Goal: Book appointment/travel/reservation

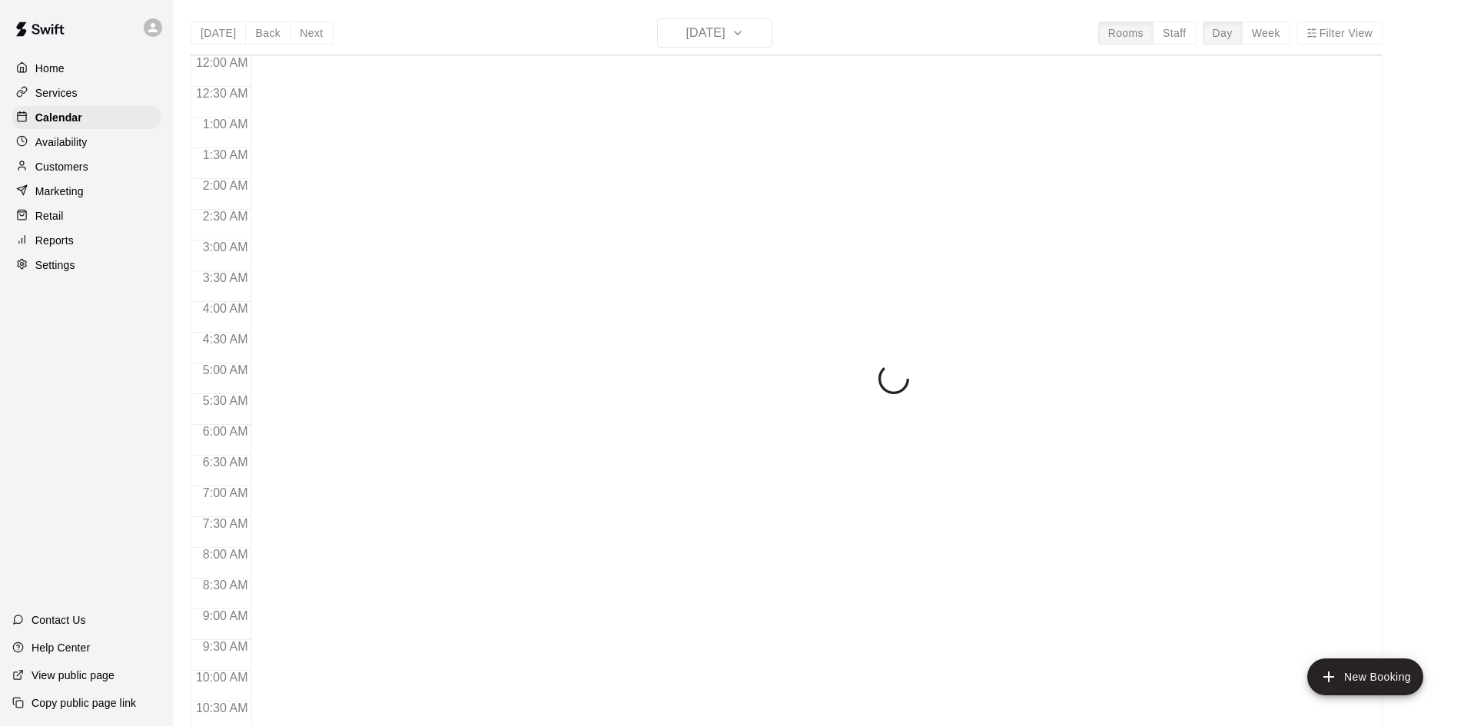
scroll to position [420, 0]
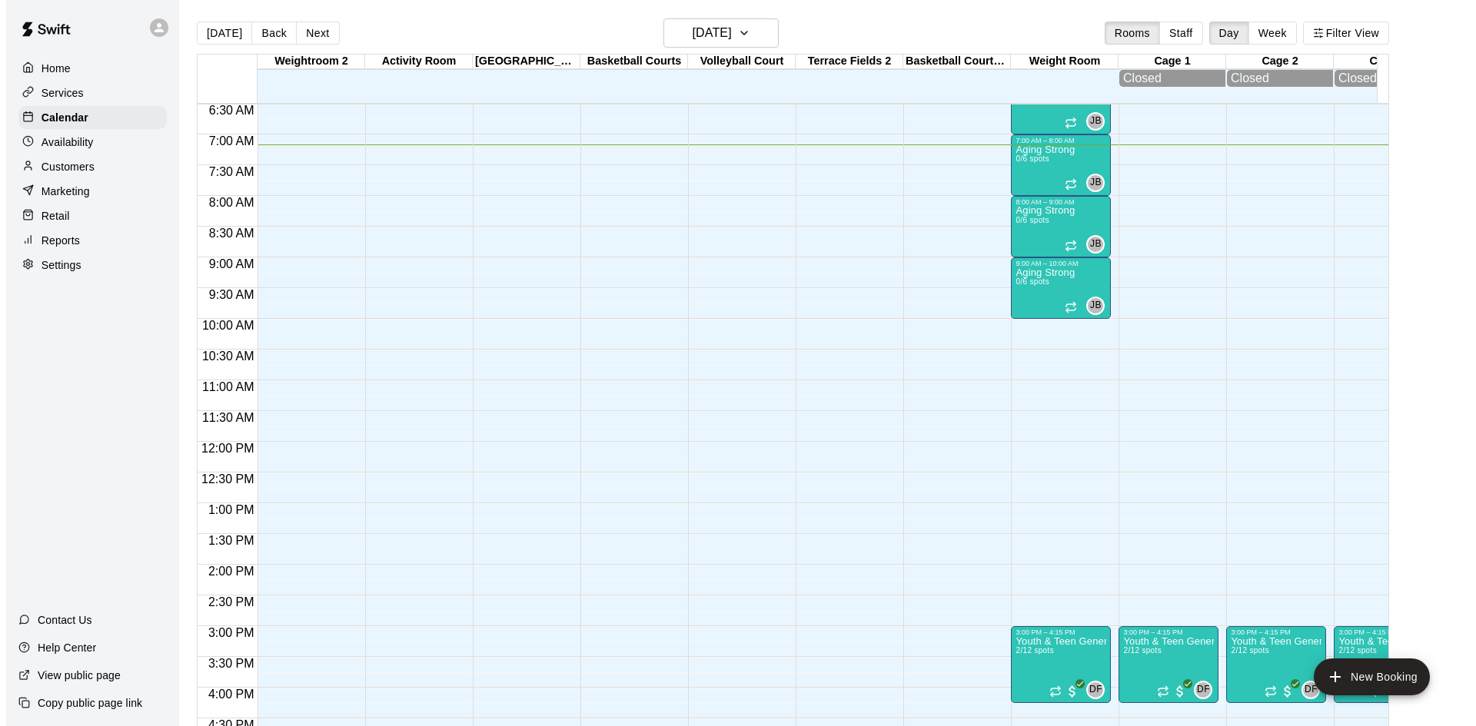
scroll to position [364, 0]
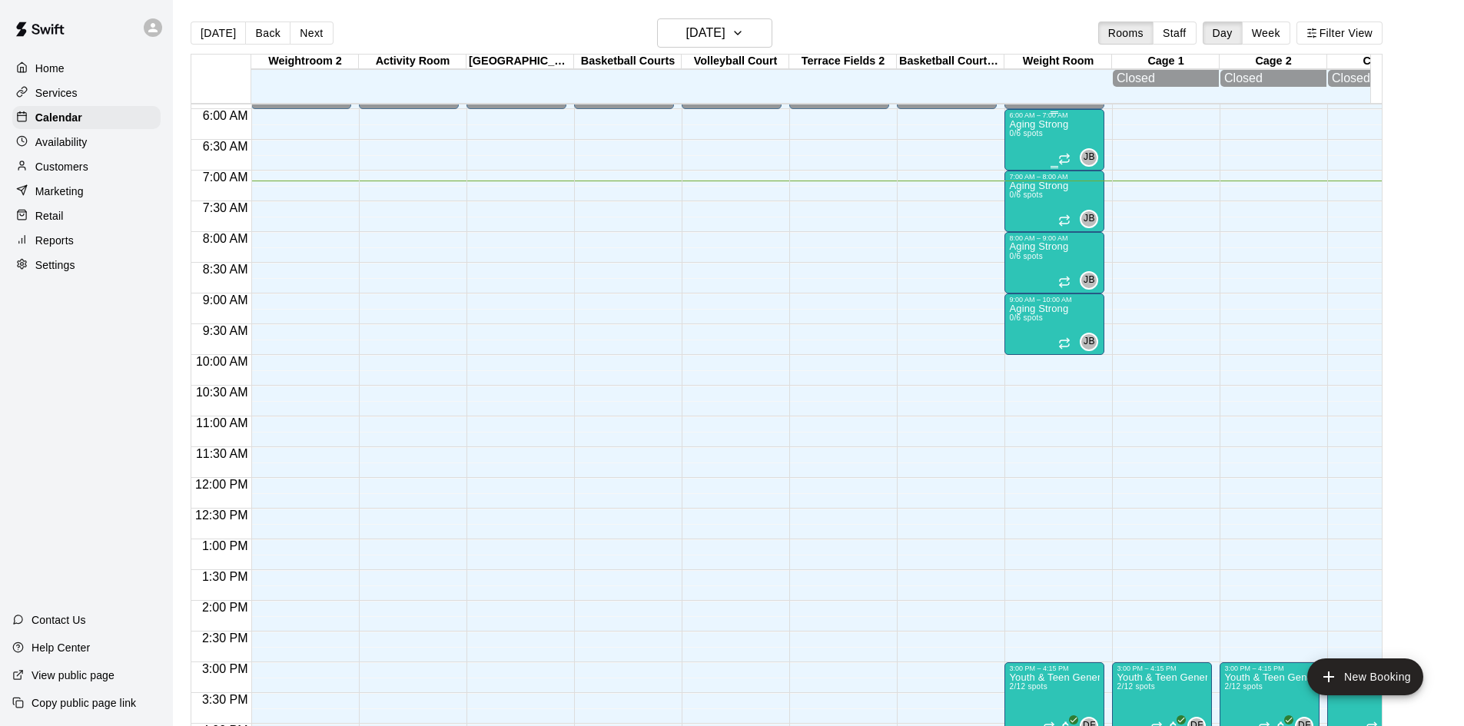
click at [1026, 138] on span "0/6 spots" at bounding box center [1026, 133] width 34 height 8
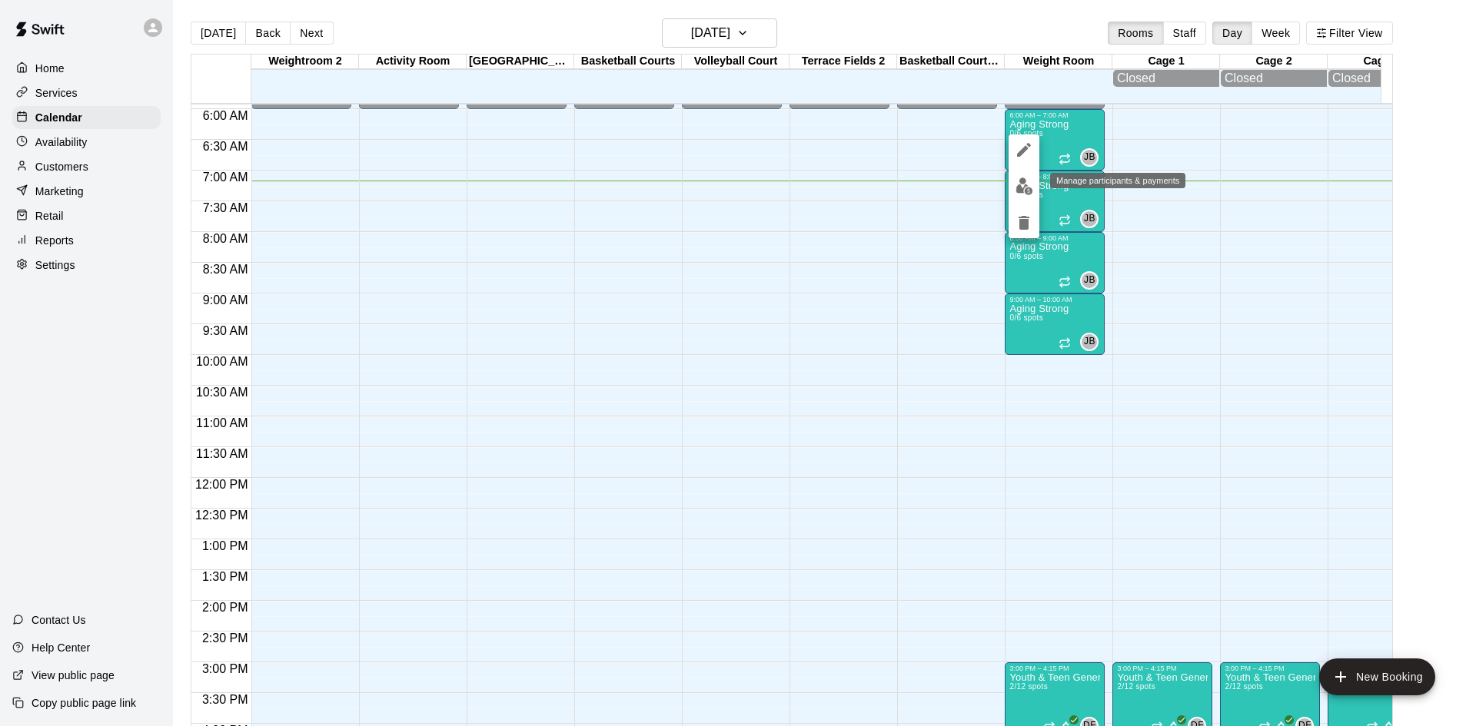
click at [1032, 189] on img "edit" at bounding box center [1024, 187] width 18 height 18
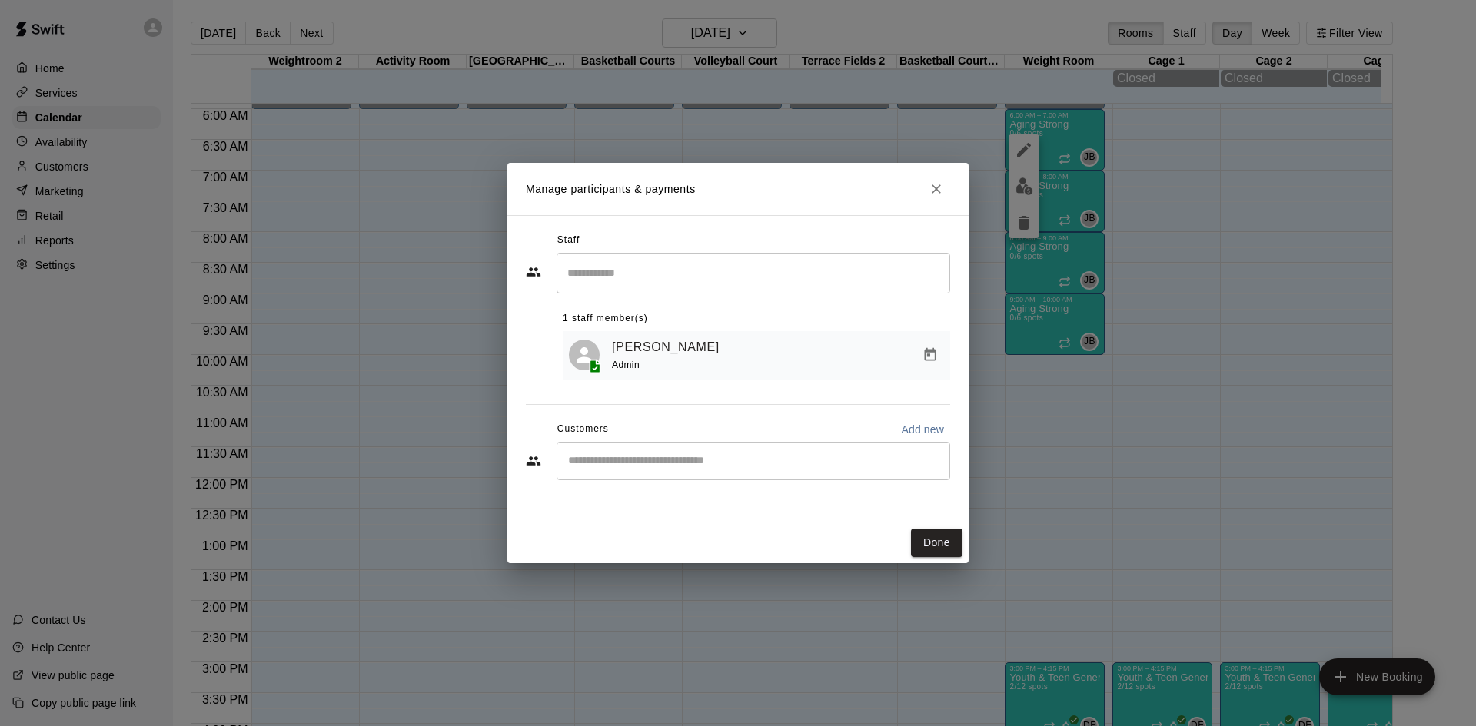
click at [706, 473] on div "​" at bounding box center [754, 461] width 394 height 38
type input "******"
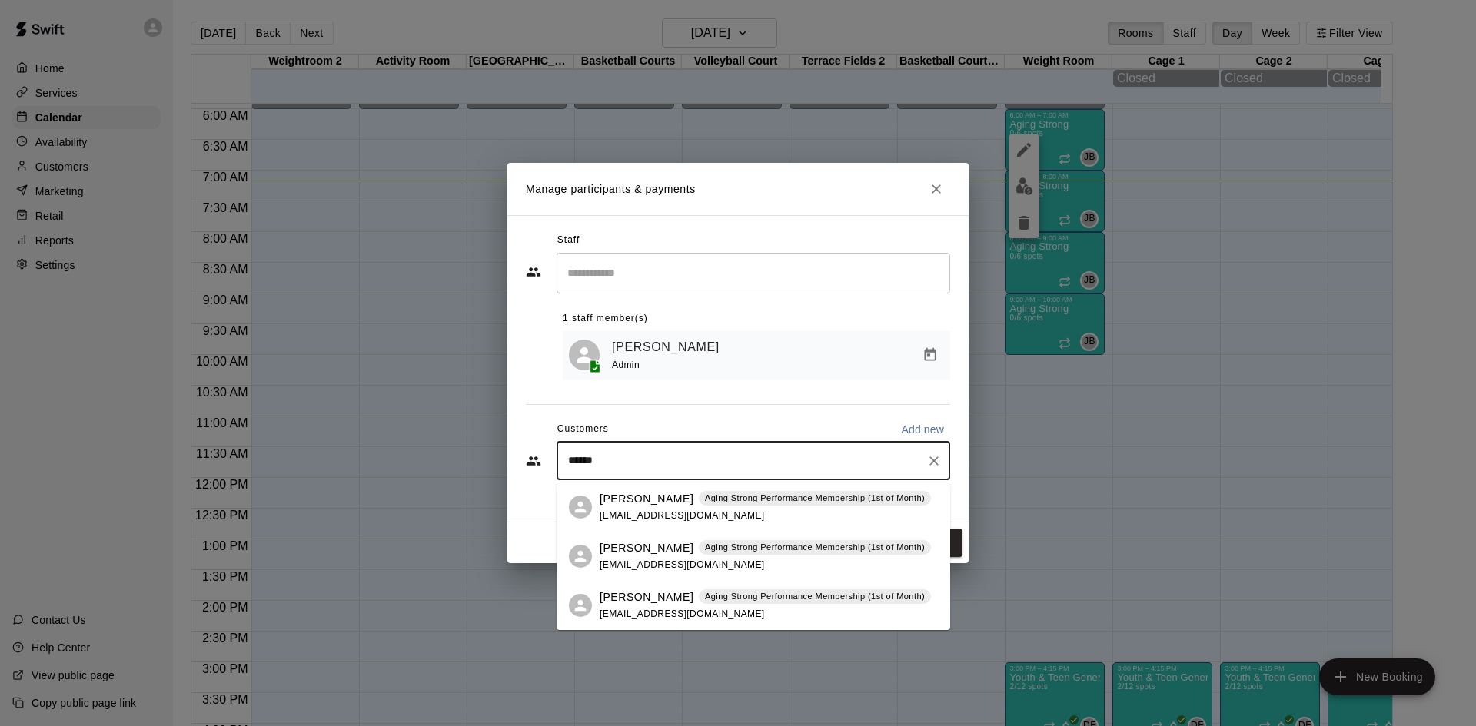
click at [705, 502] on p "Aging Strong Performance Membership (1st of Month)" at bounding box center [815, 498] width 220 height 13
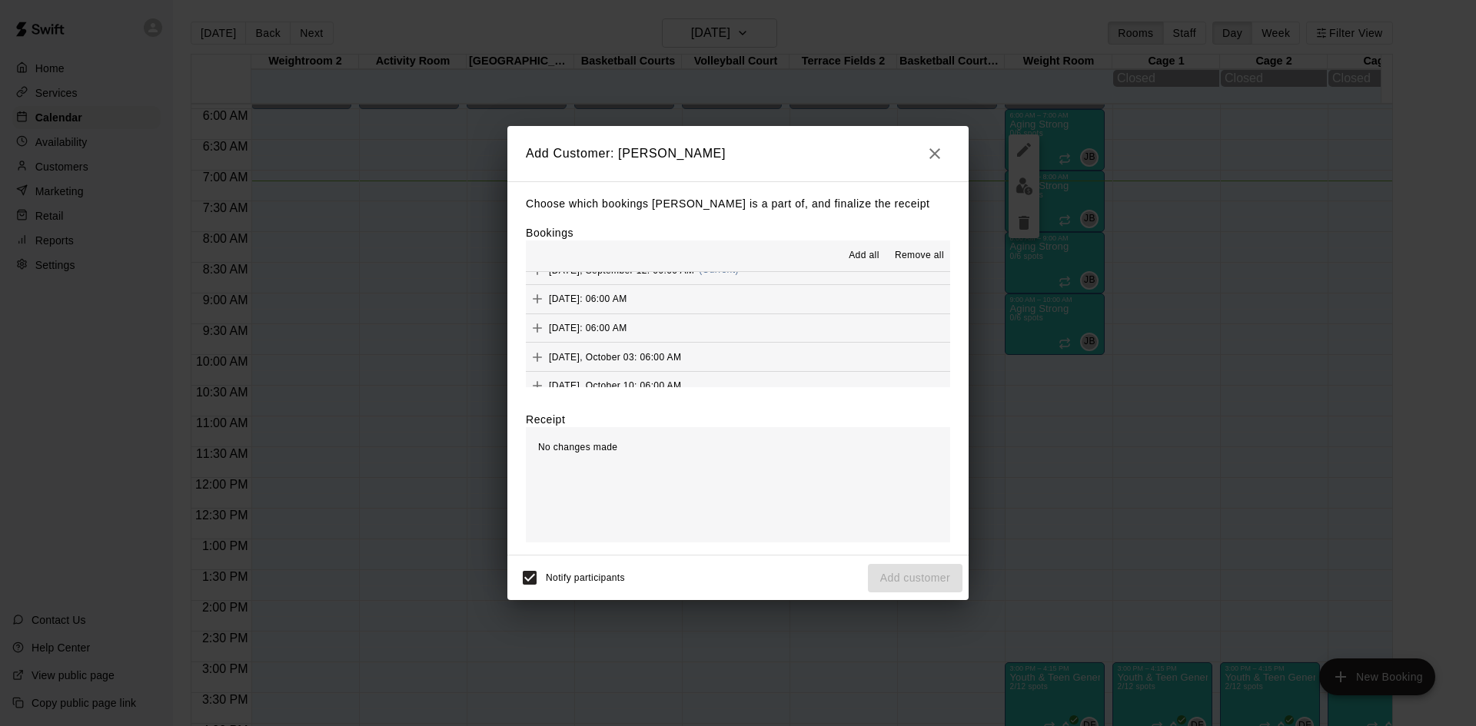
scroll to position [692, 0]
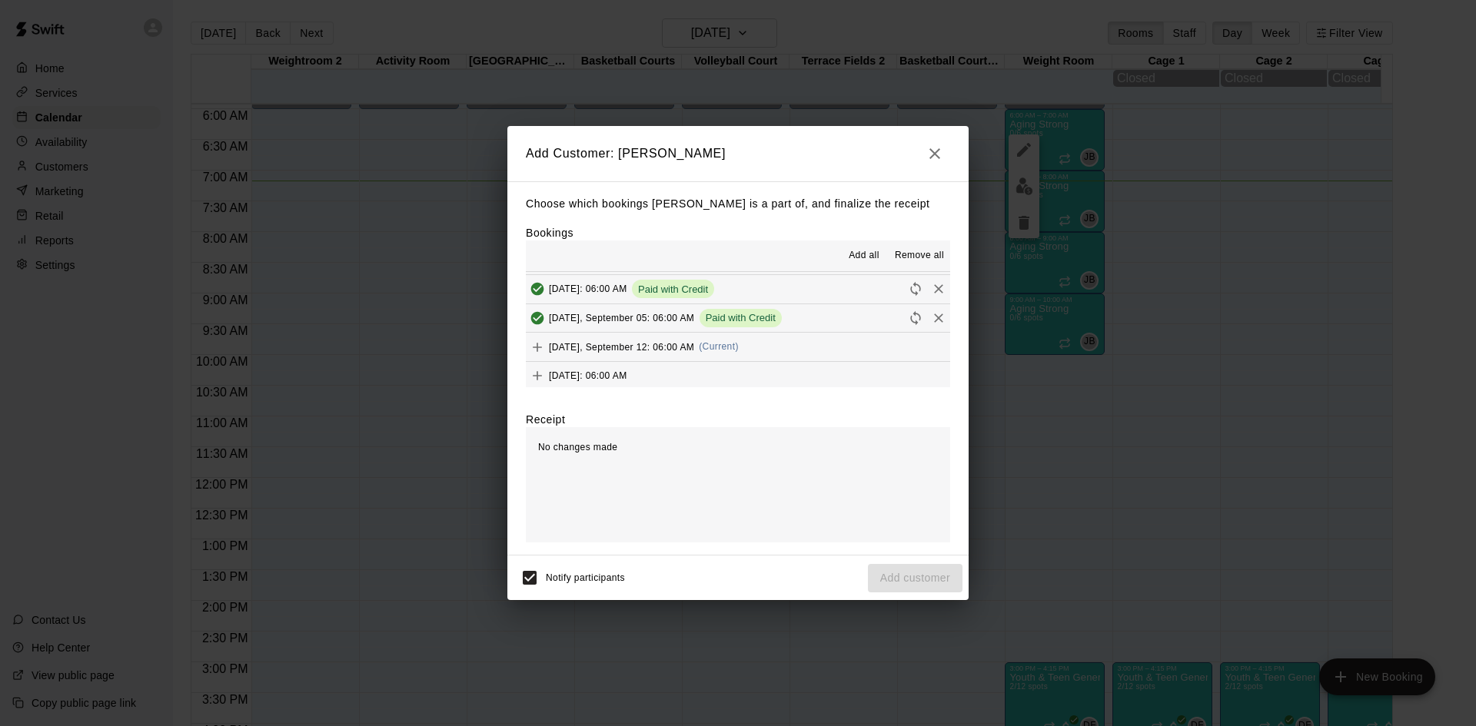
click at [728, 342] on span "(Current)" at bounding box center [719, 346] width 40 height 11
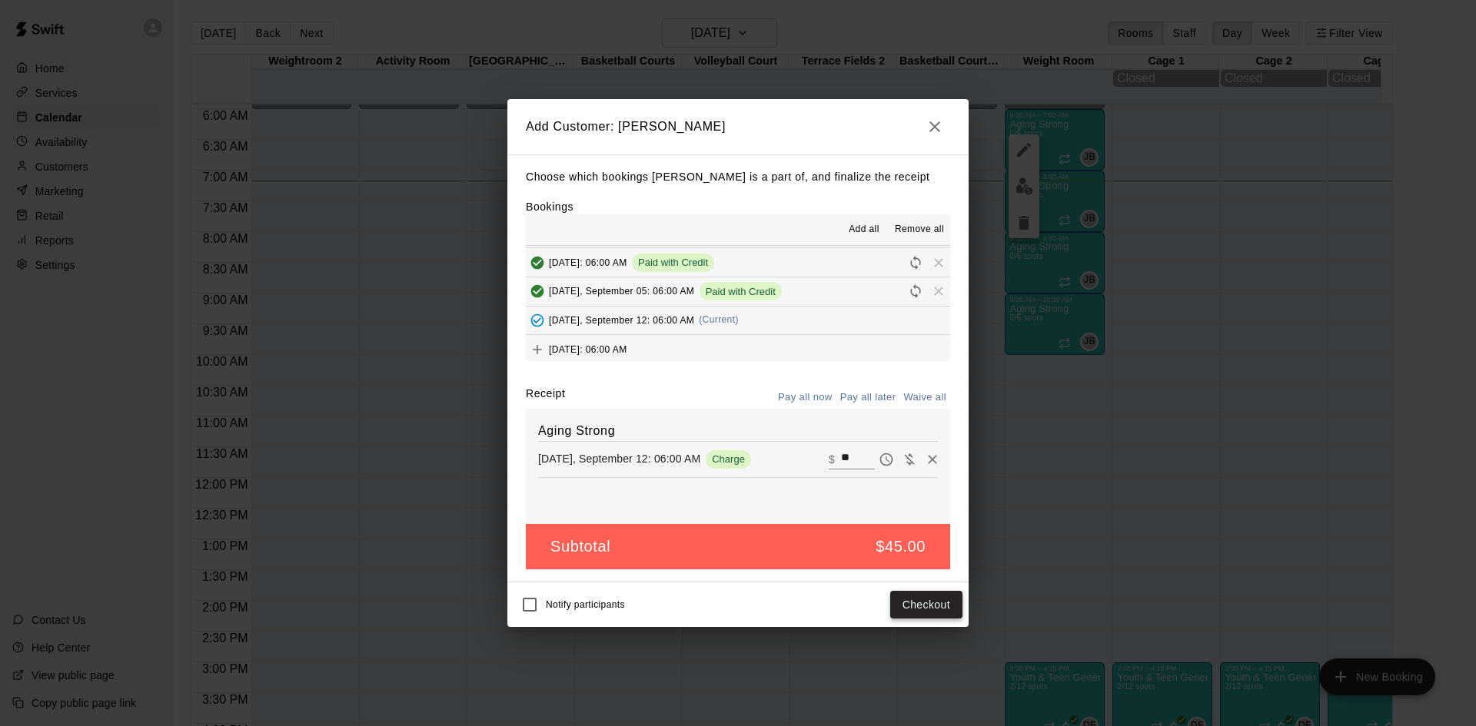
click at [932, 603] on button "Checkout" at bounding box center [926, 605] width 72 height 28
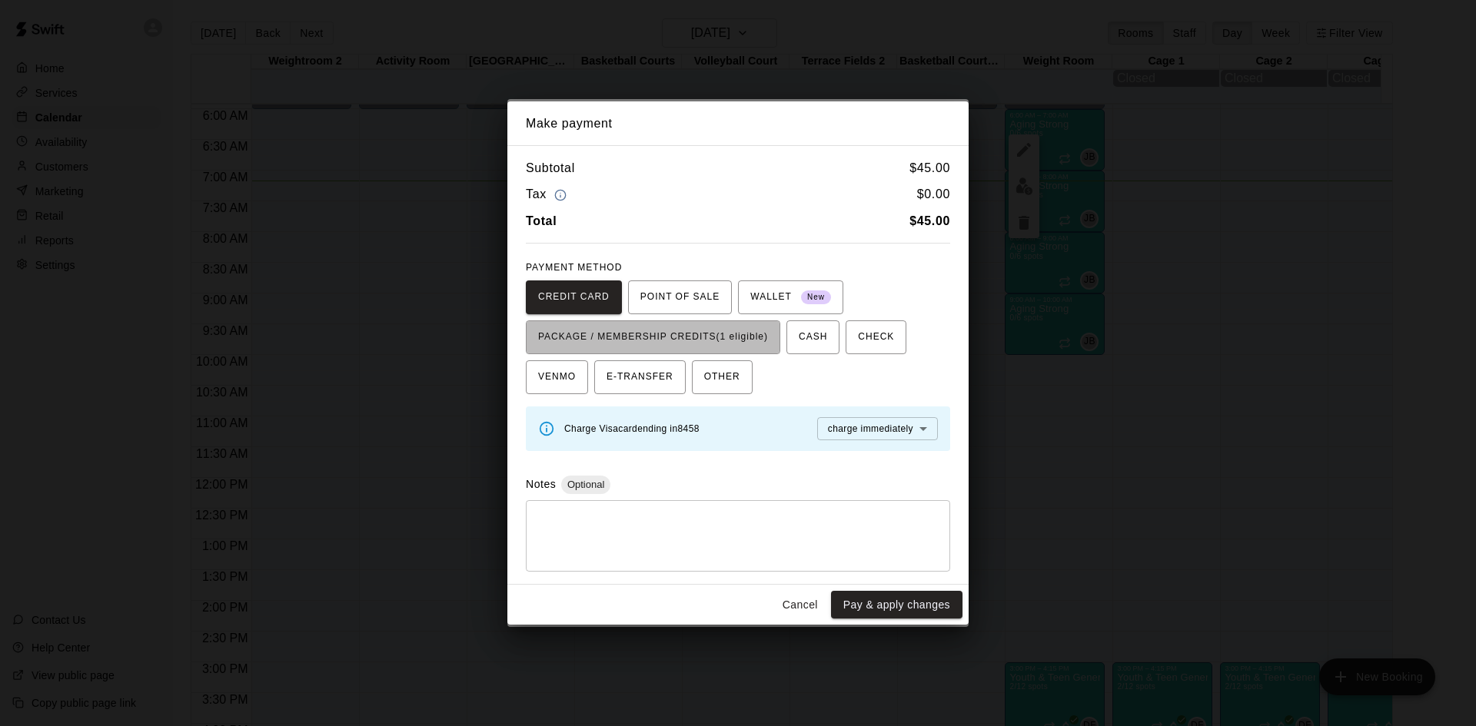
drag, startPoint x: 721, startPoint y: 344, endPoint x: 764, endPoint y: 392, distance: 64.8
click at [723, 345] on span "PACKAGE / MEMBERSHIP CREDITS (1 eligible)" at bounding box center [653, 337] width 230 height 25
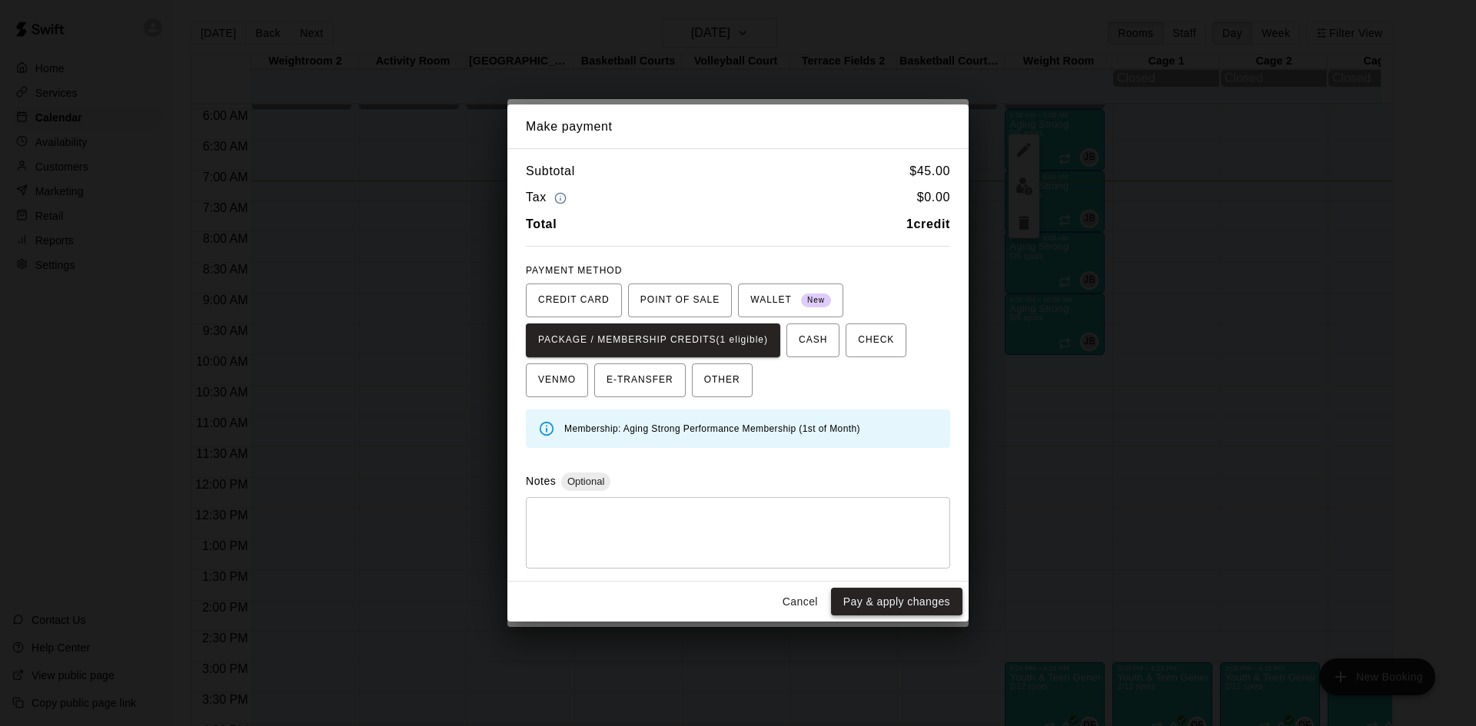
click at [851, 604] on button "Pay & apply changes" at bounding box center [896, 602] width 131 height 28
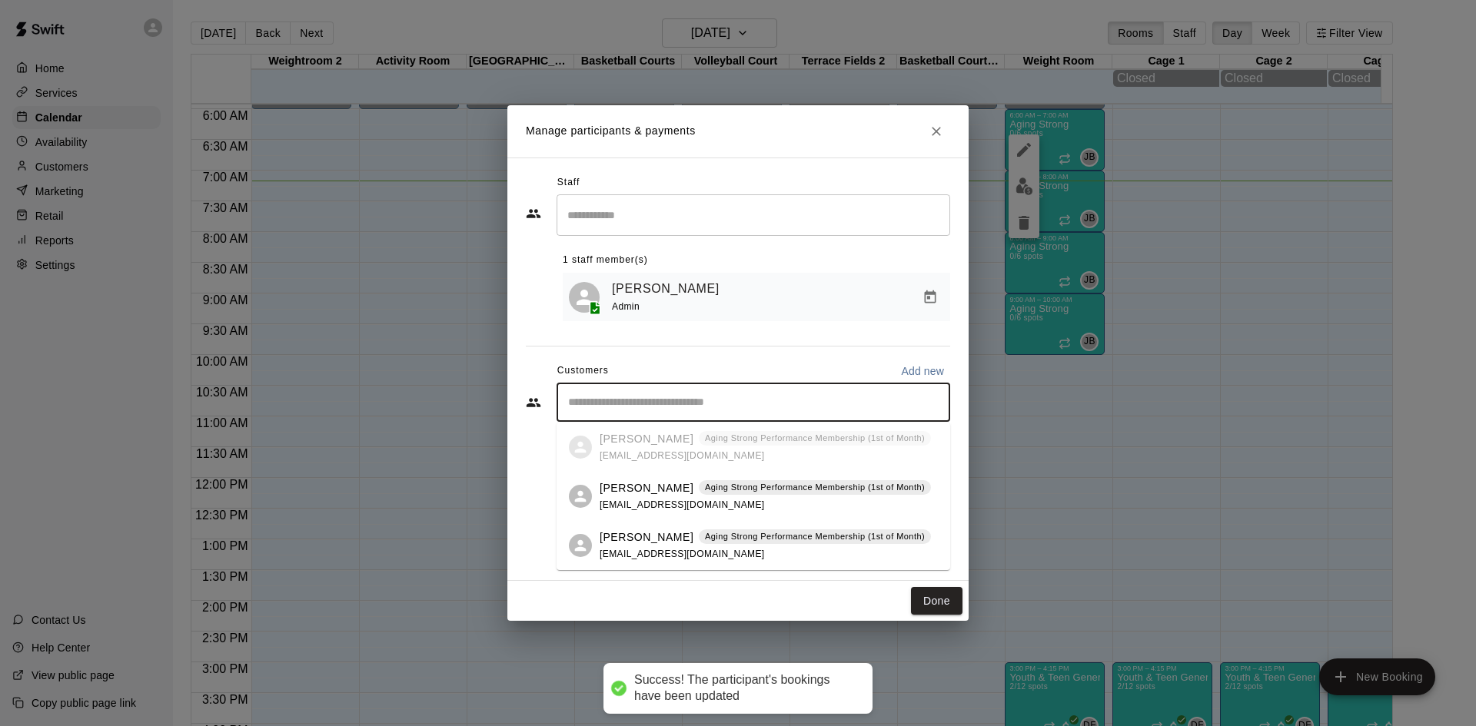
click at [759, 397] on input "Start typing to search customers..." at bounding box center [753, 402] width 380 height 15
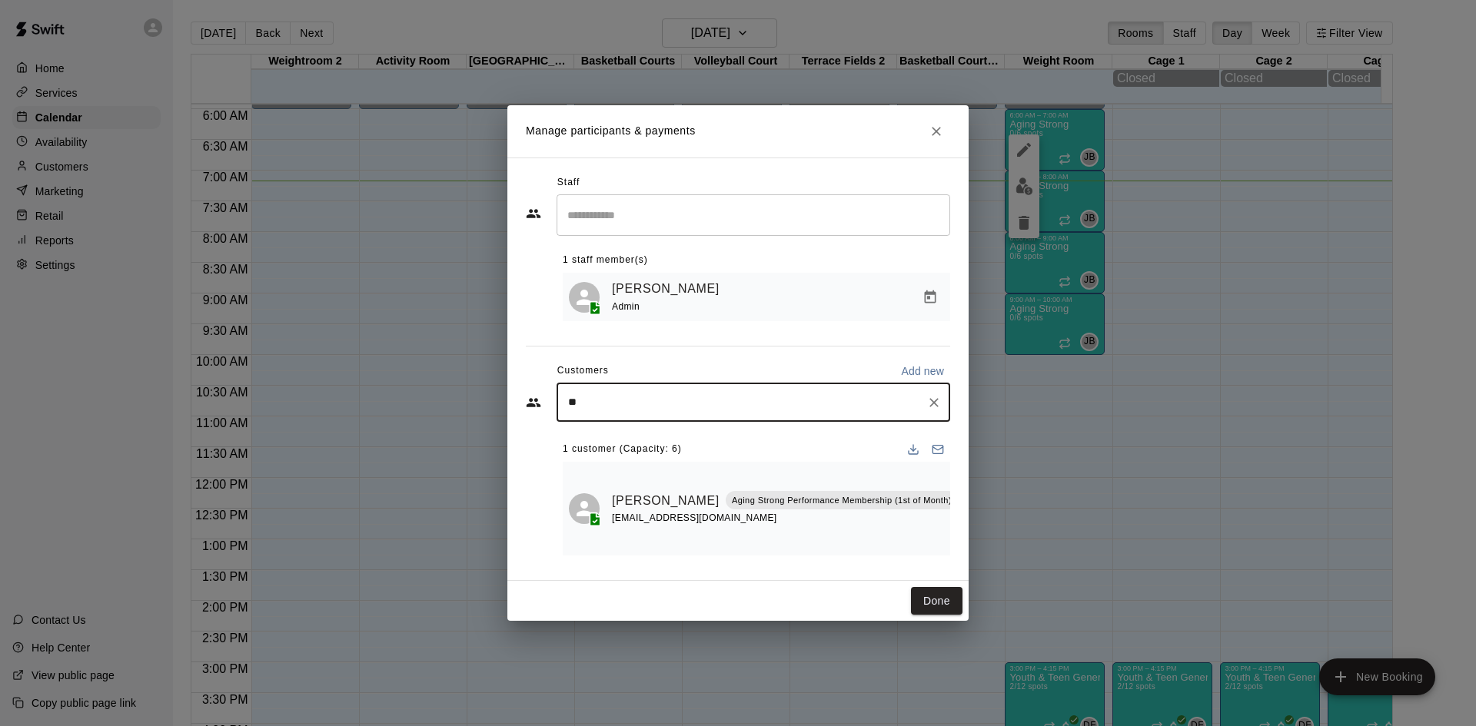
type input "***"
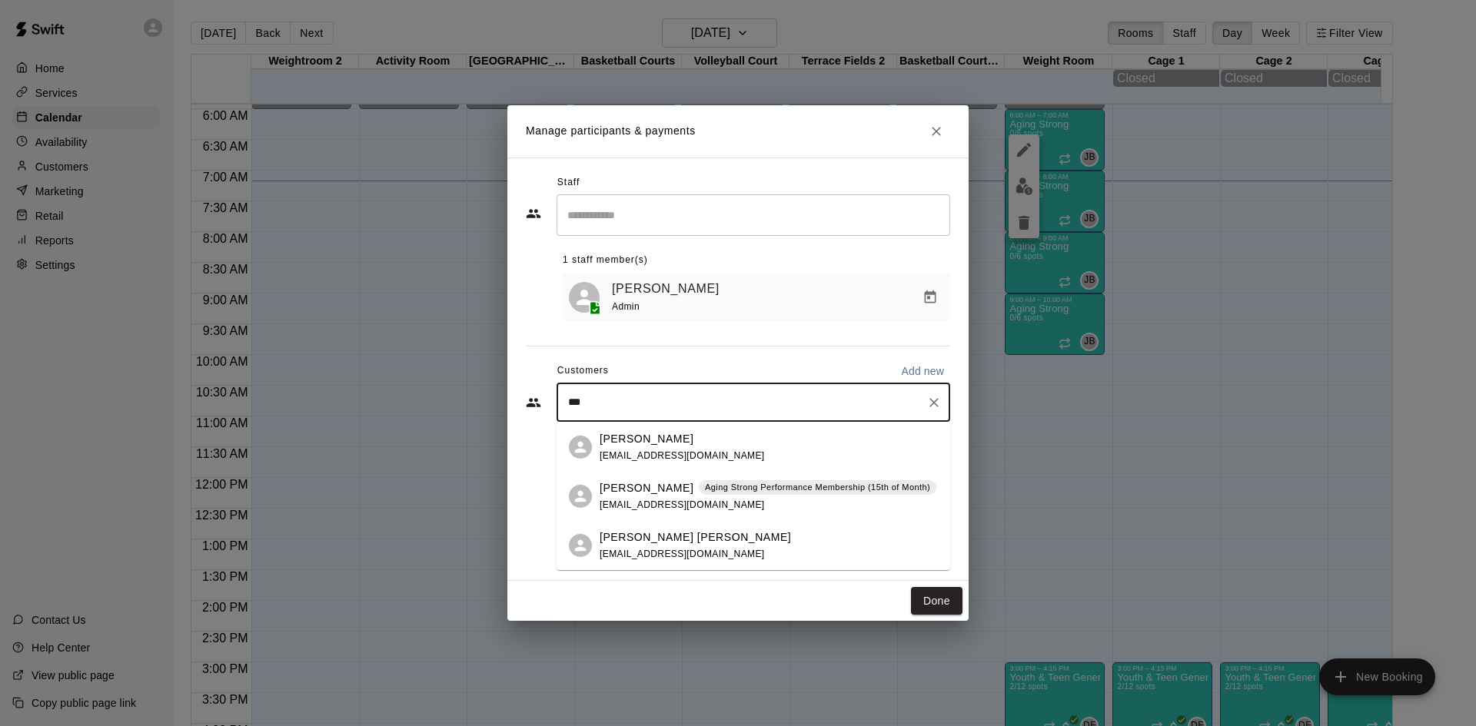
click at [758, 485] on p "Aging Strong Performance Membership (15th of Month)" at bounding box center [817, 487] width 225 height 13
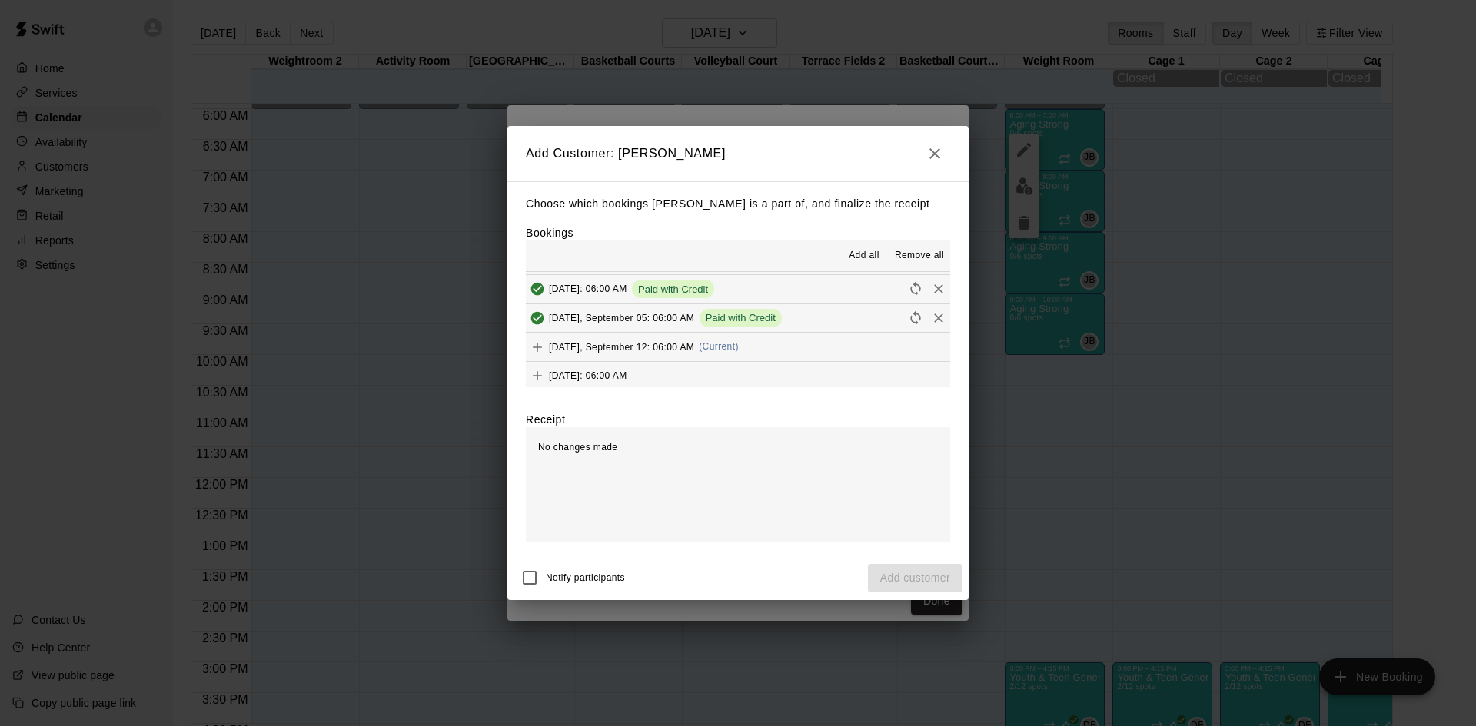
click at [736, 350] on button "[DATE], September 12: 06:00 AM (Current)" at bounding box center [738, 347] width 424 height 28
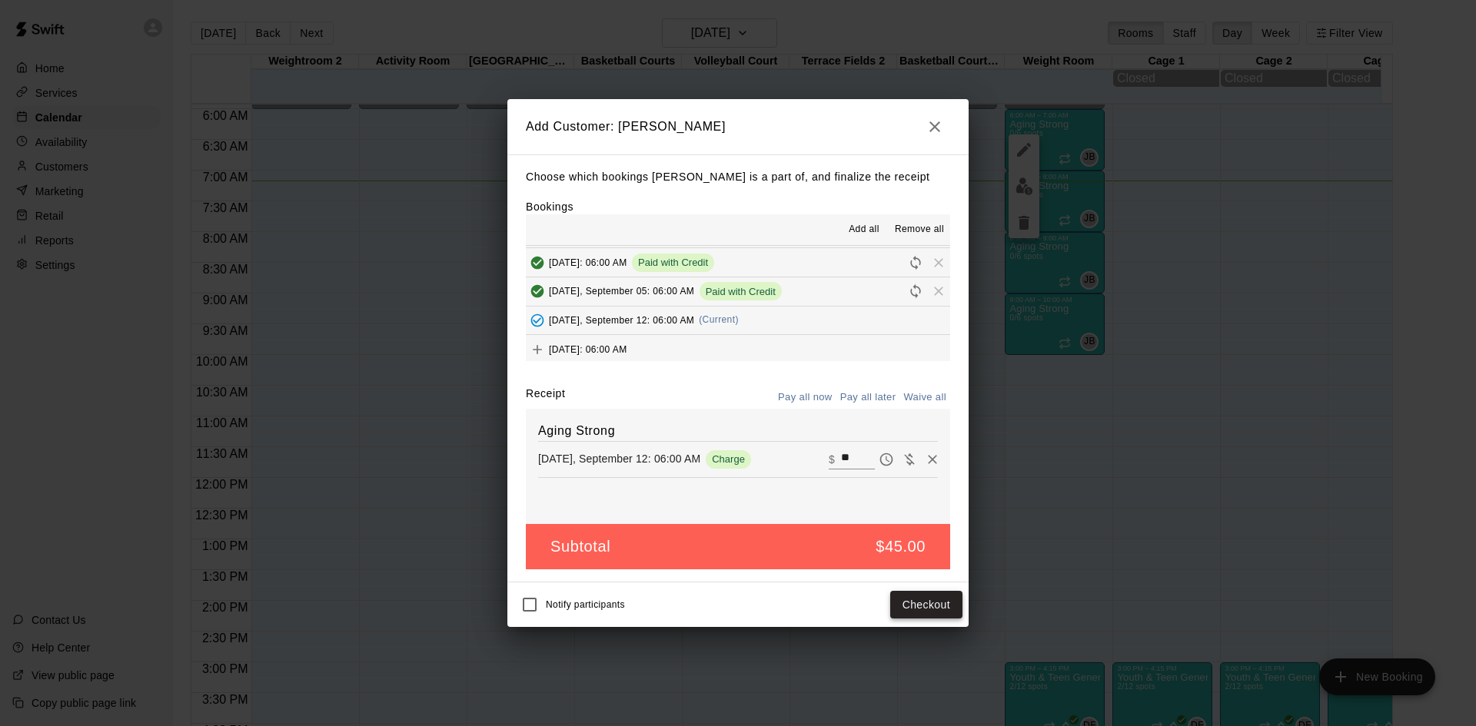
click at [923, 605] on button "Checkout" at bounding box center [926, 605] width 72 height 28
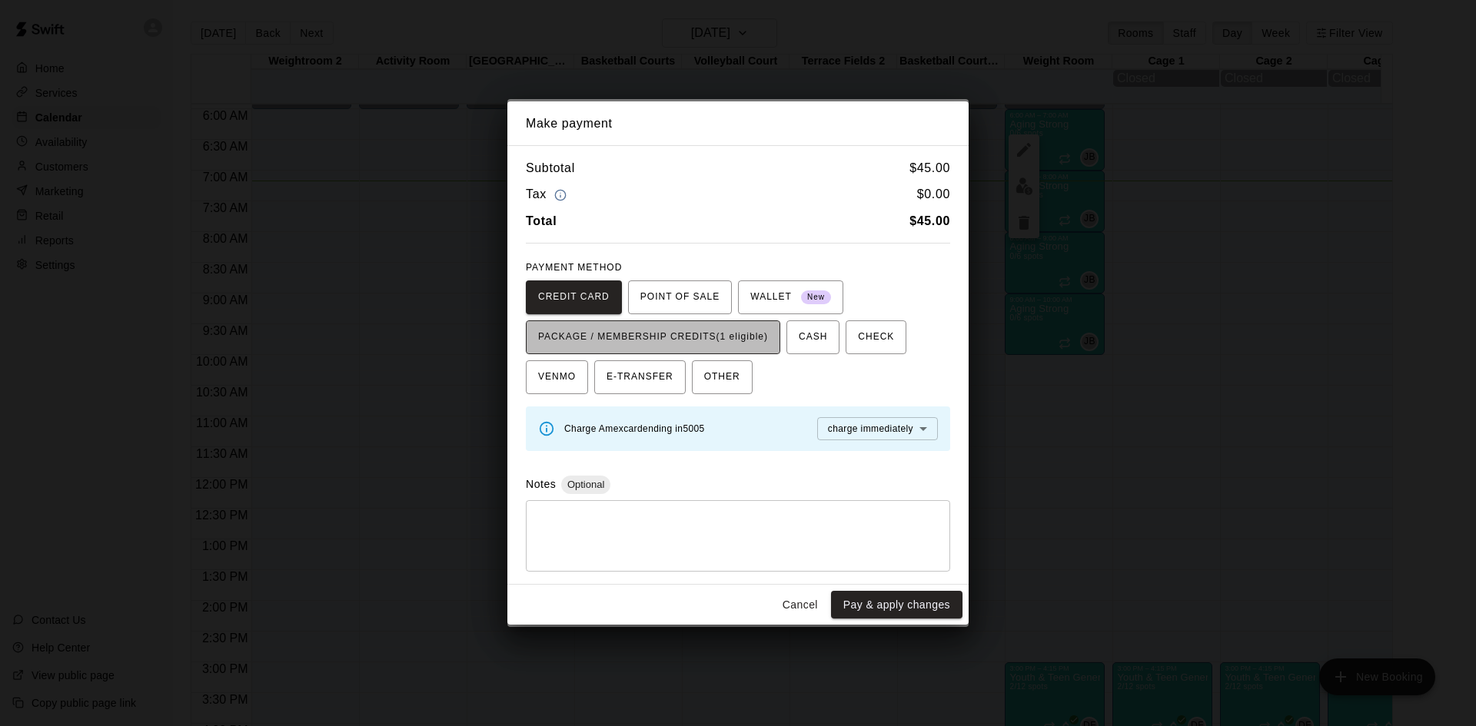
click at [748, 342] on span "PACKAGE / MEMBERSHIP CREDITS (1 eligible)" at bounding box center [653, 337] width 230 height 25
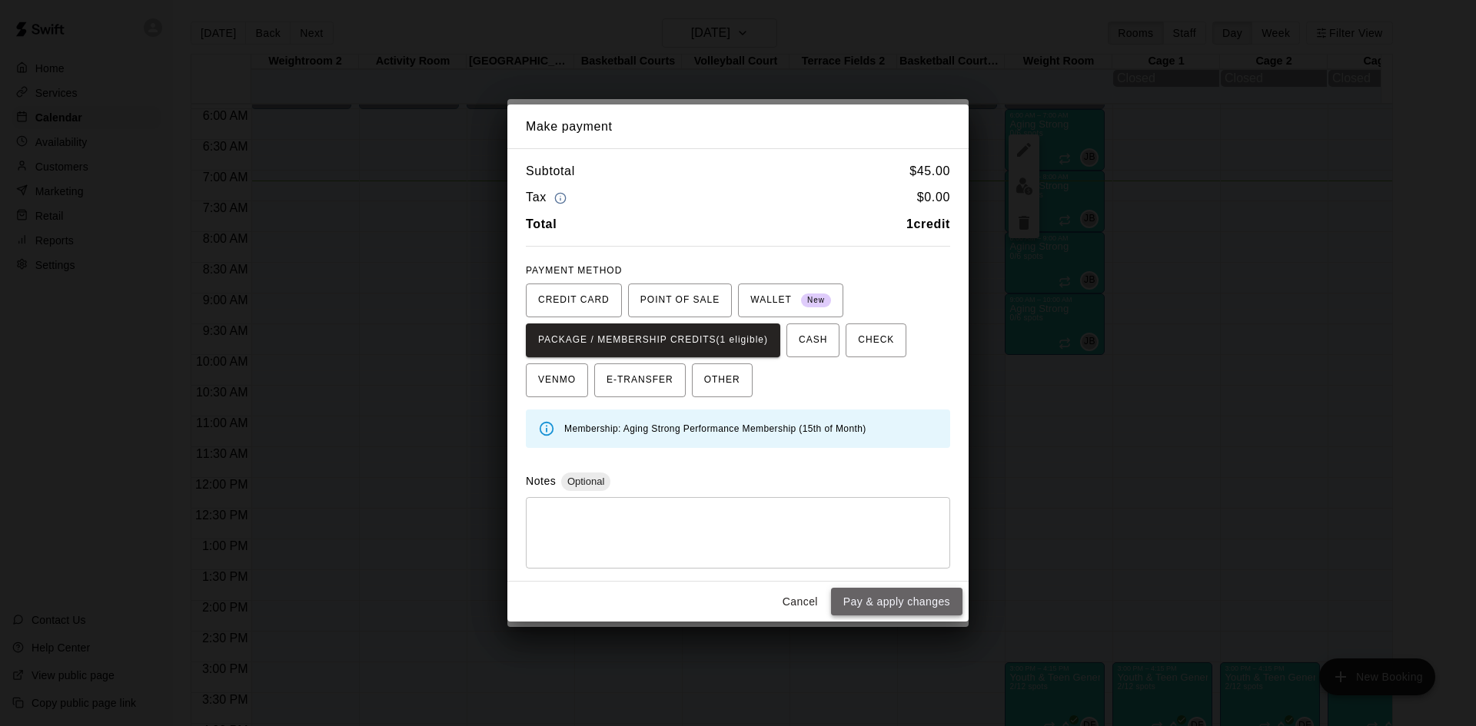
click at [879, 596] on button "Pay & apply changes" at bounding box center [896, 602] width 131 height 28
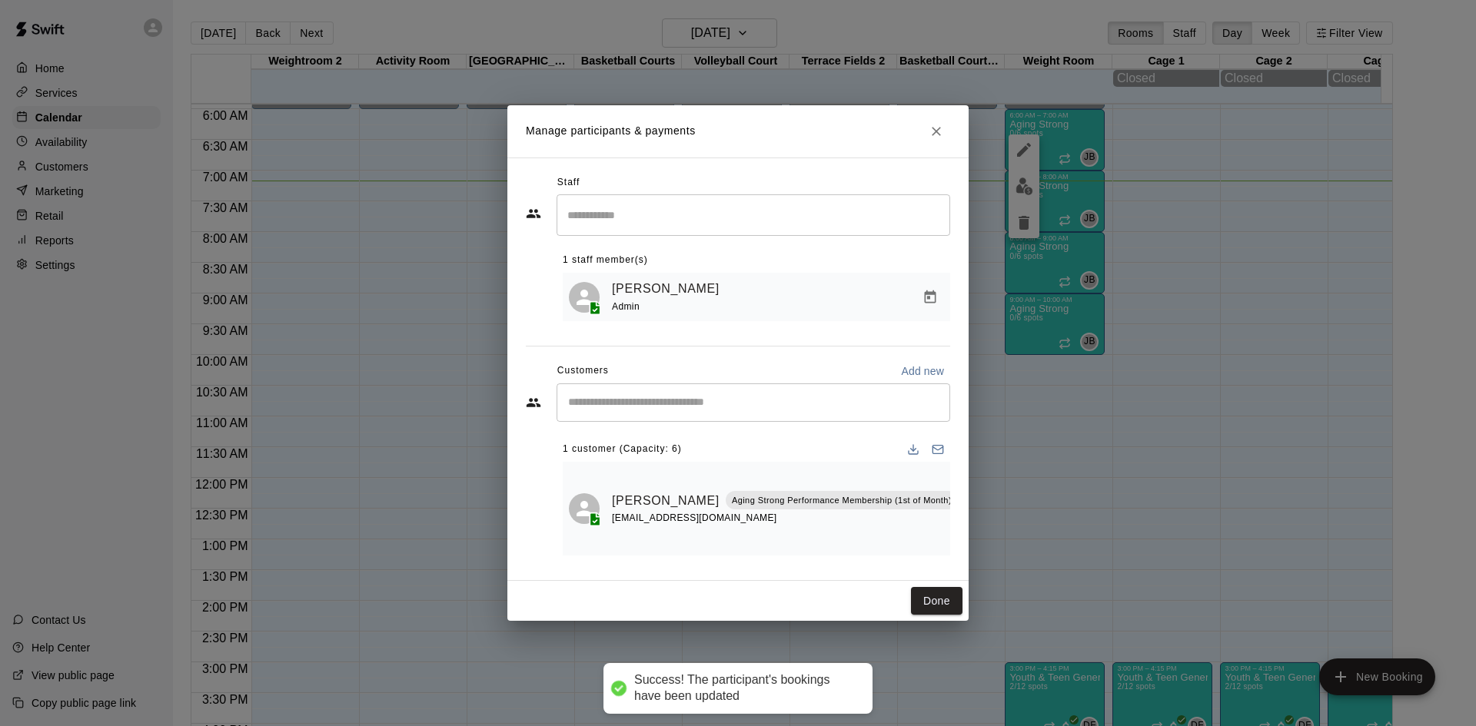
scroll to position [0, 0]
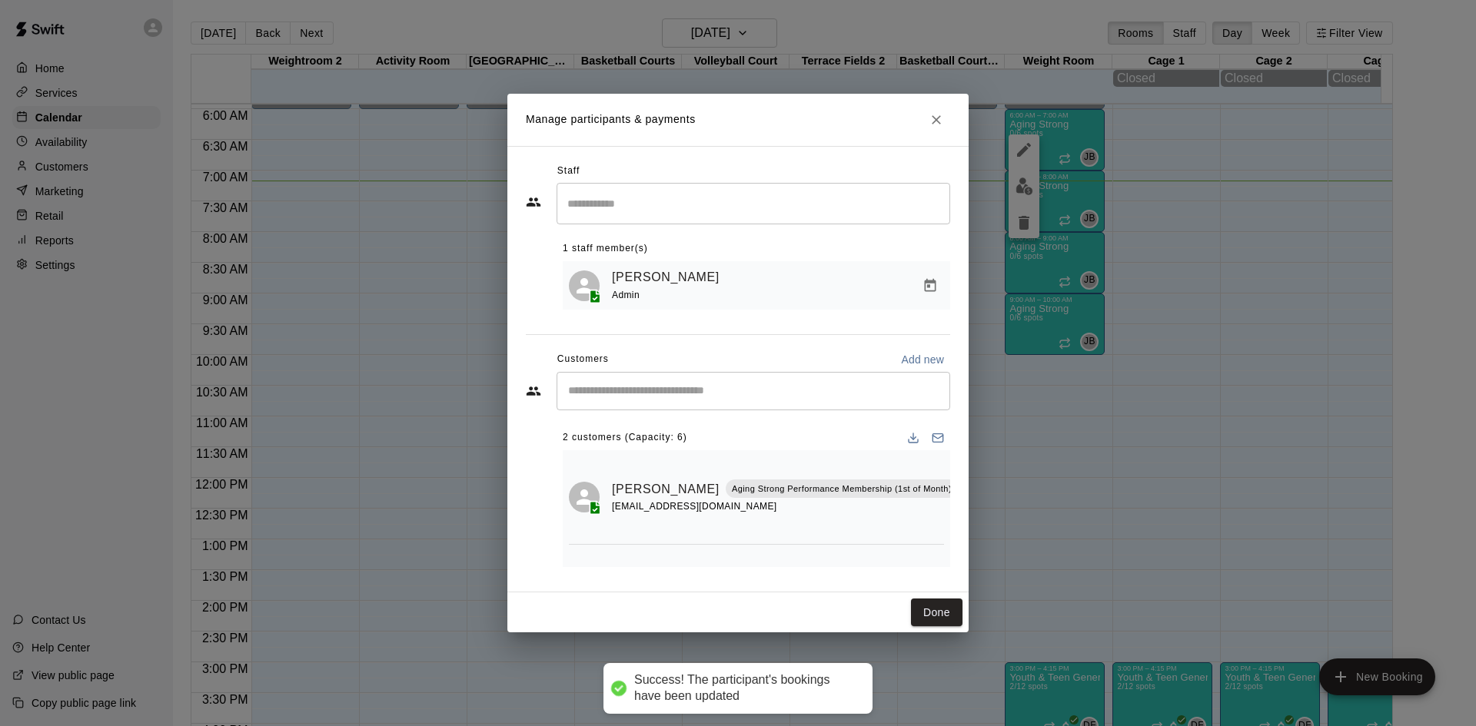
click at [769, 401] on div "​" at bounding box center [754, 391] width 394 height 38
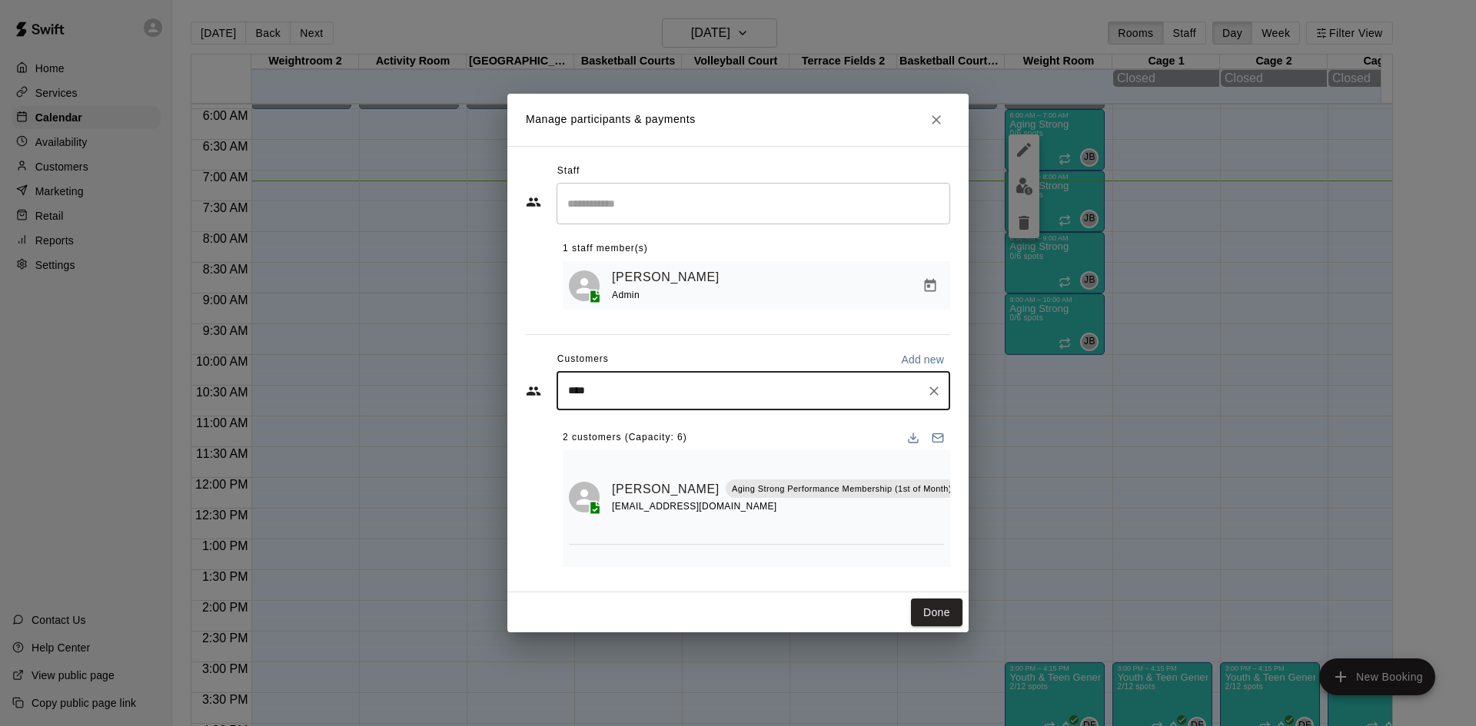
type input "*****"
click at [784, 448] on div "[PERSON_NAME] Aging Strong Performance Membership (1st of Month) [EMAIL_ADDRESS…" at bounding box center [765, 436] width 331 height 33
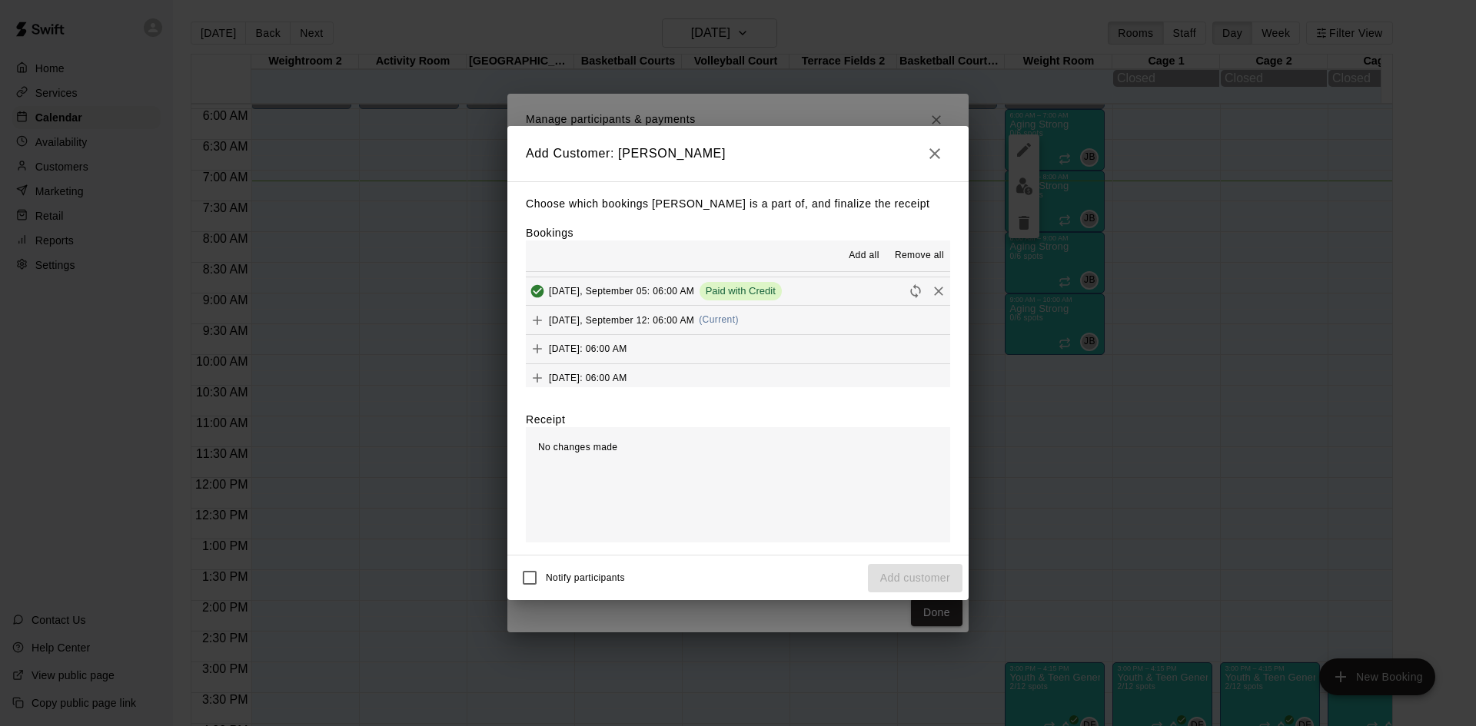
scroll to position [692, 0]
click at [763, 357] on button "[DATE], September 12: 06:00 AM (Current)" at bounding box center [738, 347] width 424 height 28
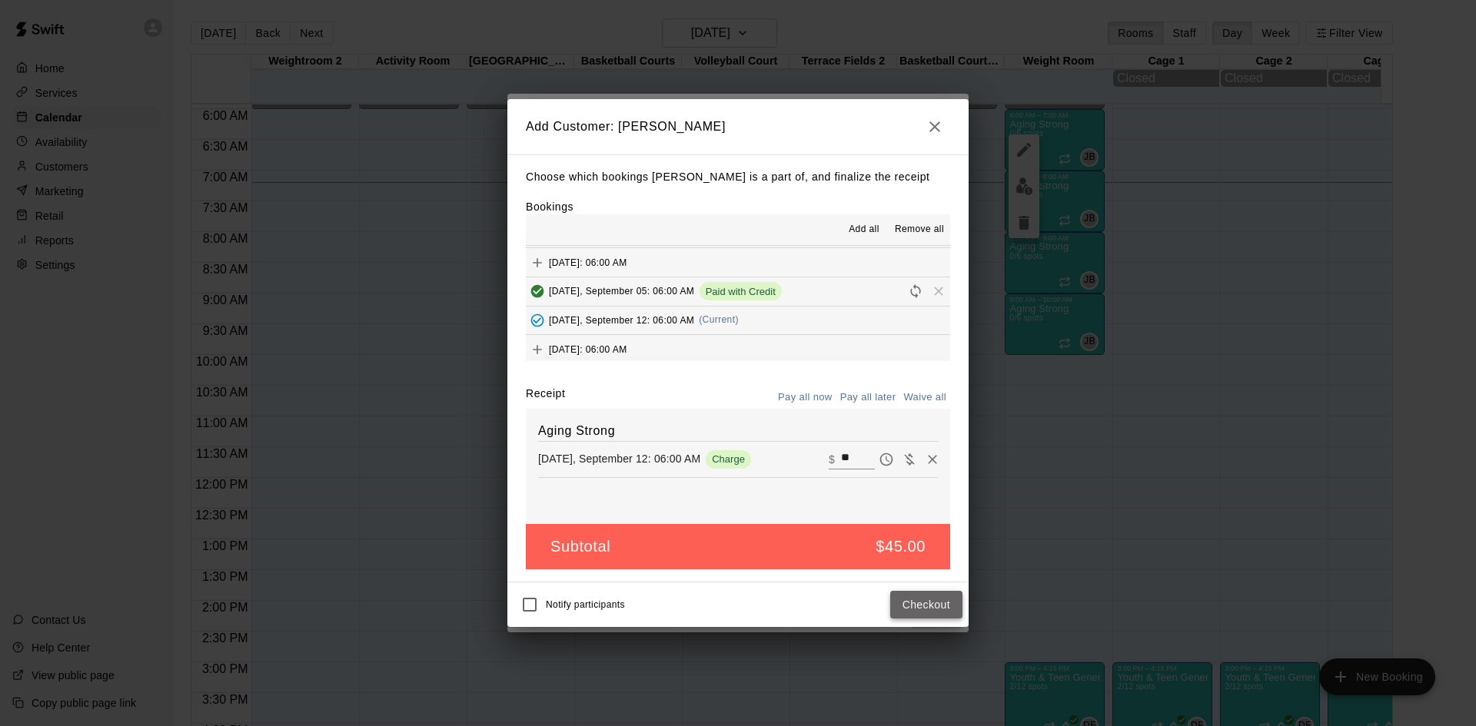
click at [903, 603] on button "Checkout" at bounding box center [926, 605] width 72 height 28
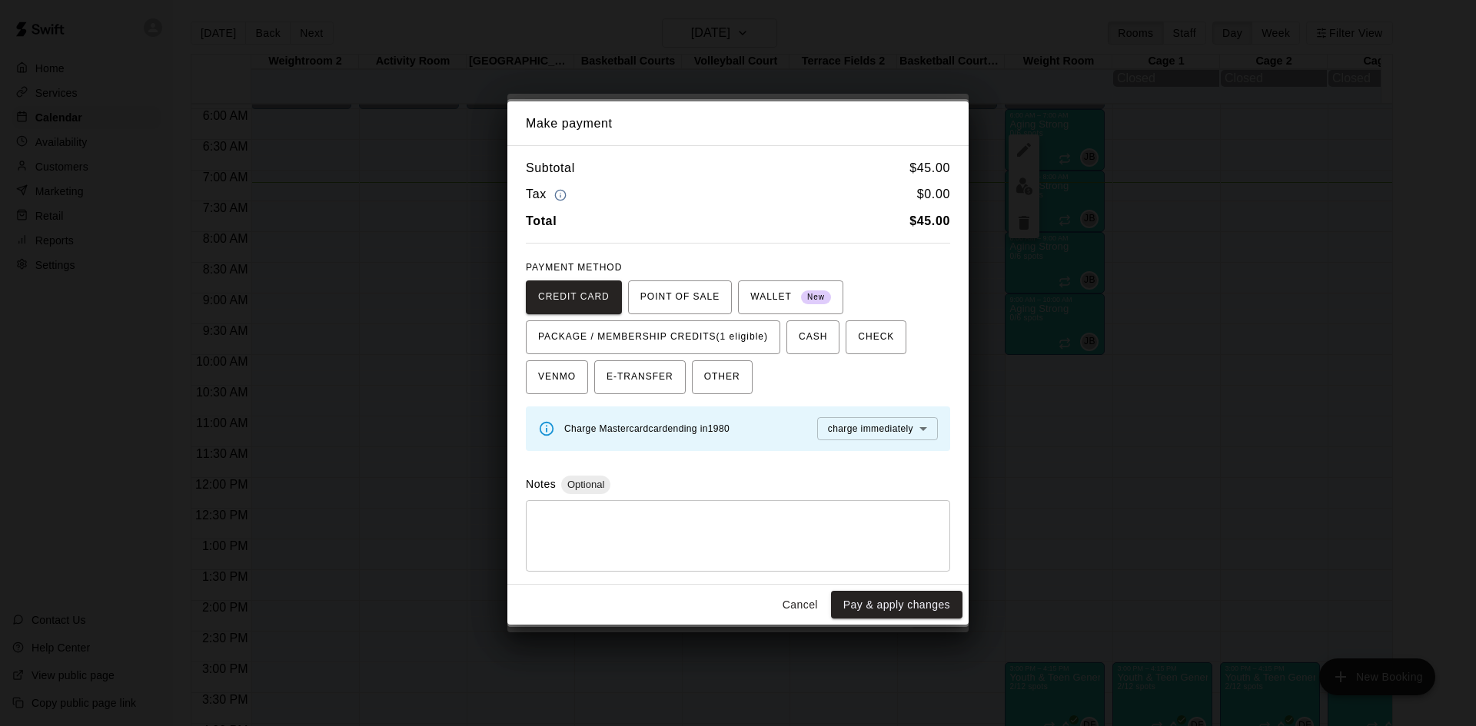
drag, startPoint x: 763, startPoint y: 341, endPoint x: 788, endPoint y: 367, distance: 35.9
click at [764, 341] on span "PACKAGE / MEMBERSHIP CREDITS (1 eligible)" at bounding box center [653, 337] width 230 height 25
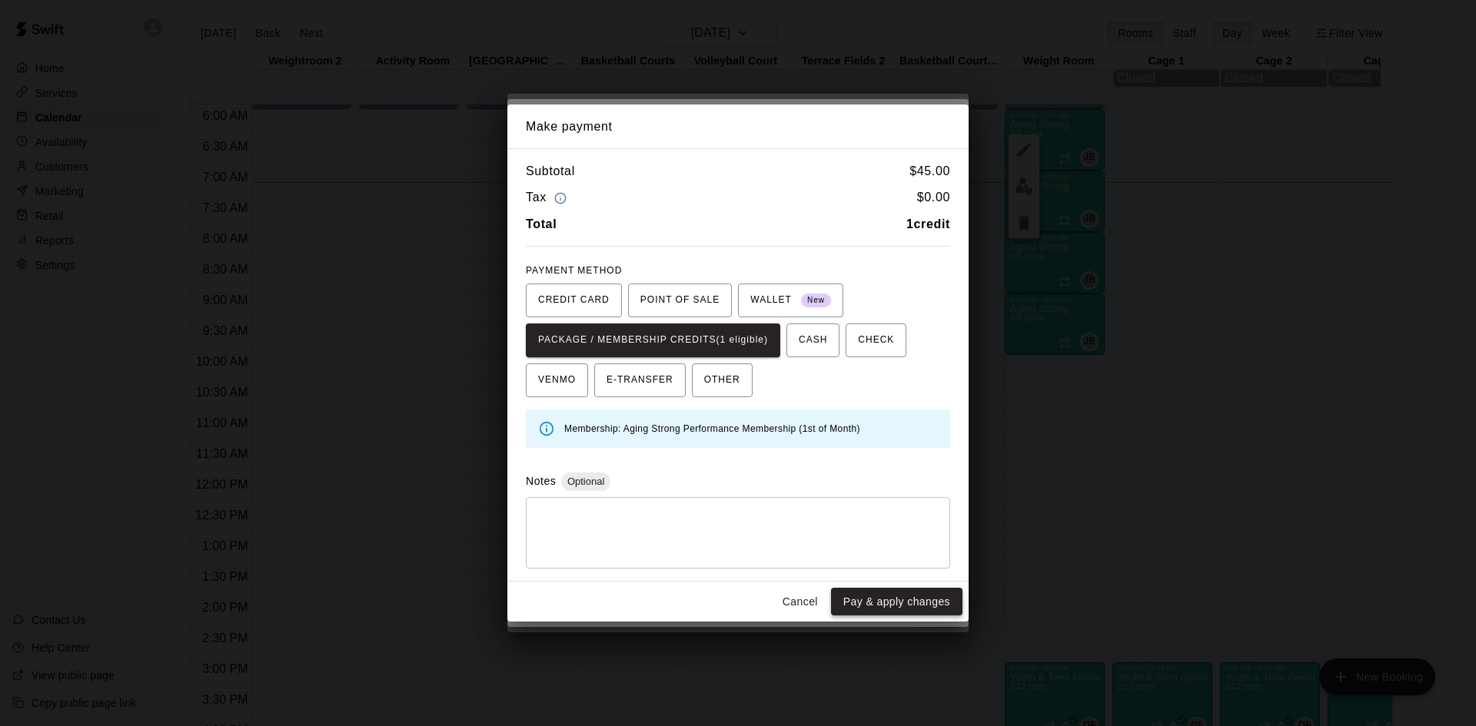
click at [870, 598] on button "Pay & apply changes" at bounding box center [896, 602] width 131 height 28
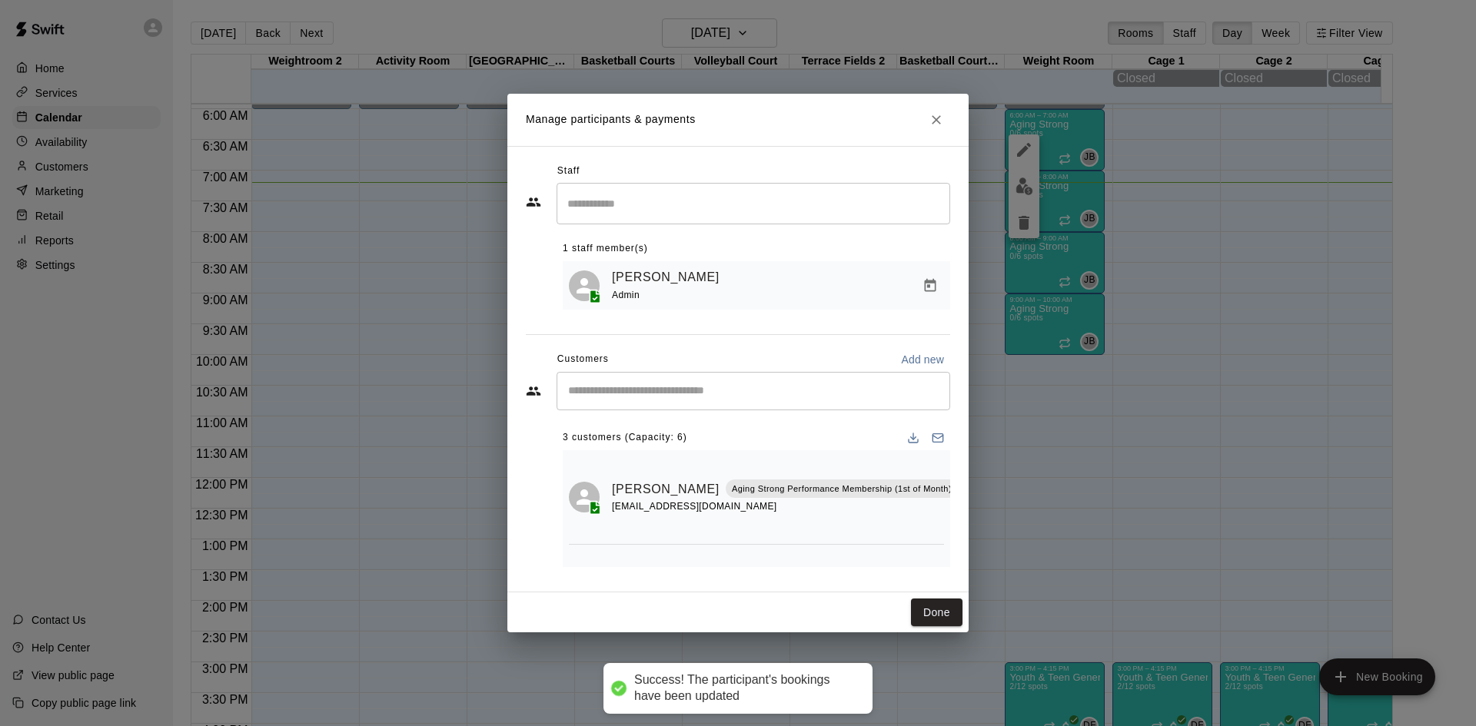
click at [734, 384] on div "​" at bounding box center [754, 391] width 394 height 38
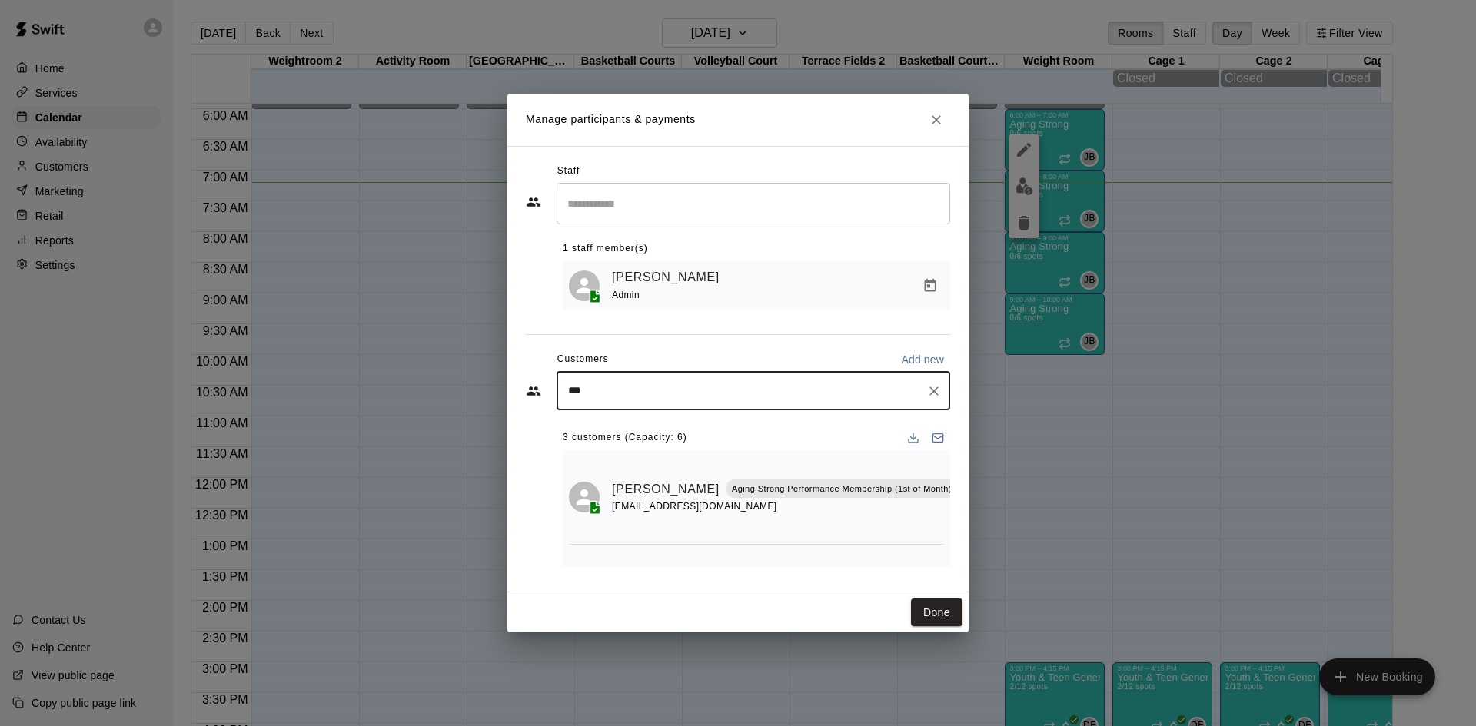
type input "****"
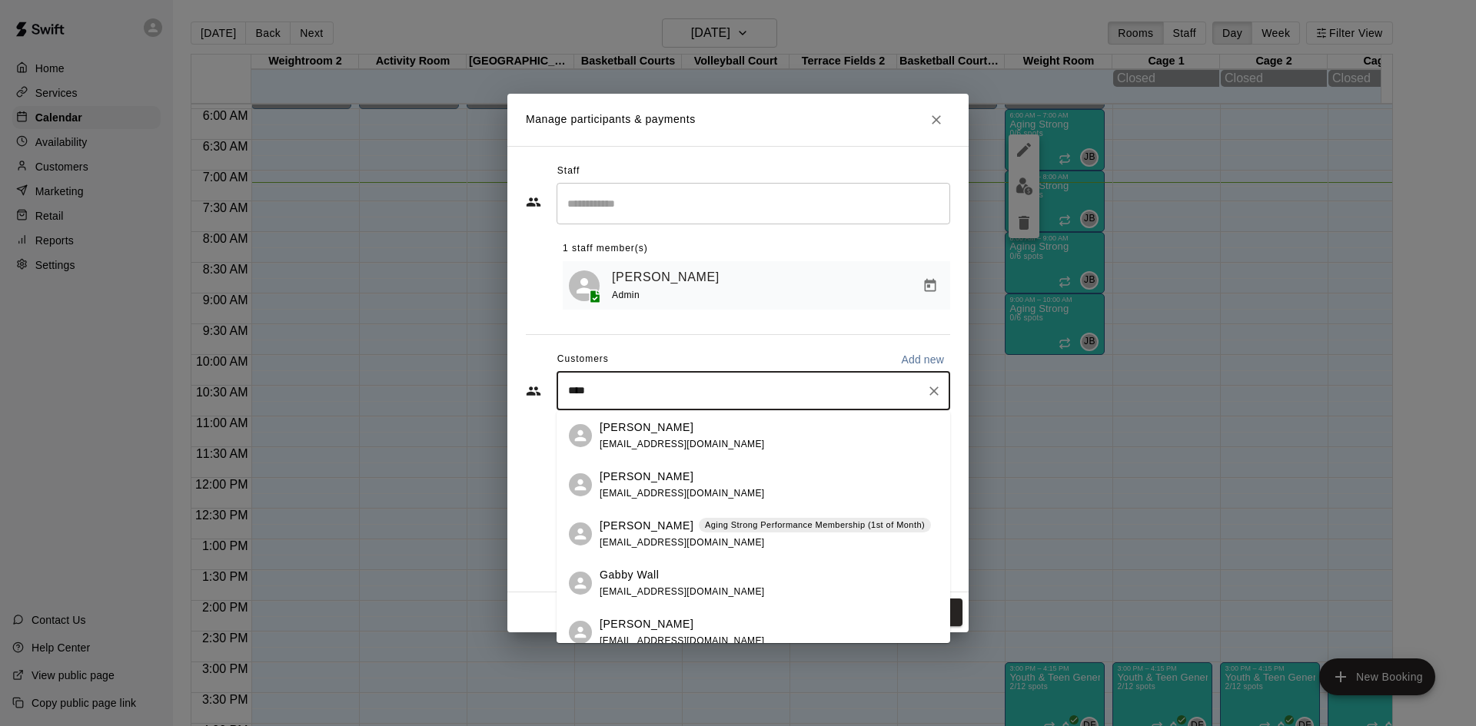
click at [742, 530] on p "Aging Strong Performance Membership (1st of Month)" at bounding box center [815, 525] width 220 height 13
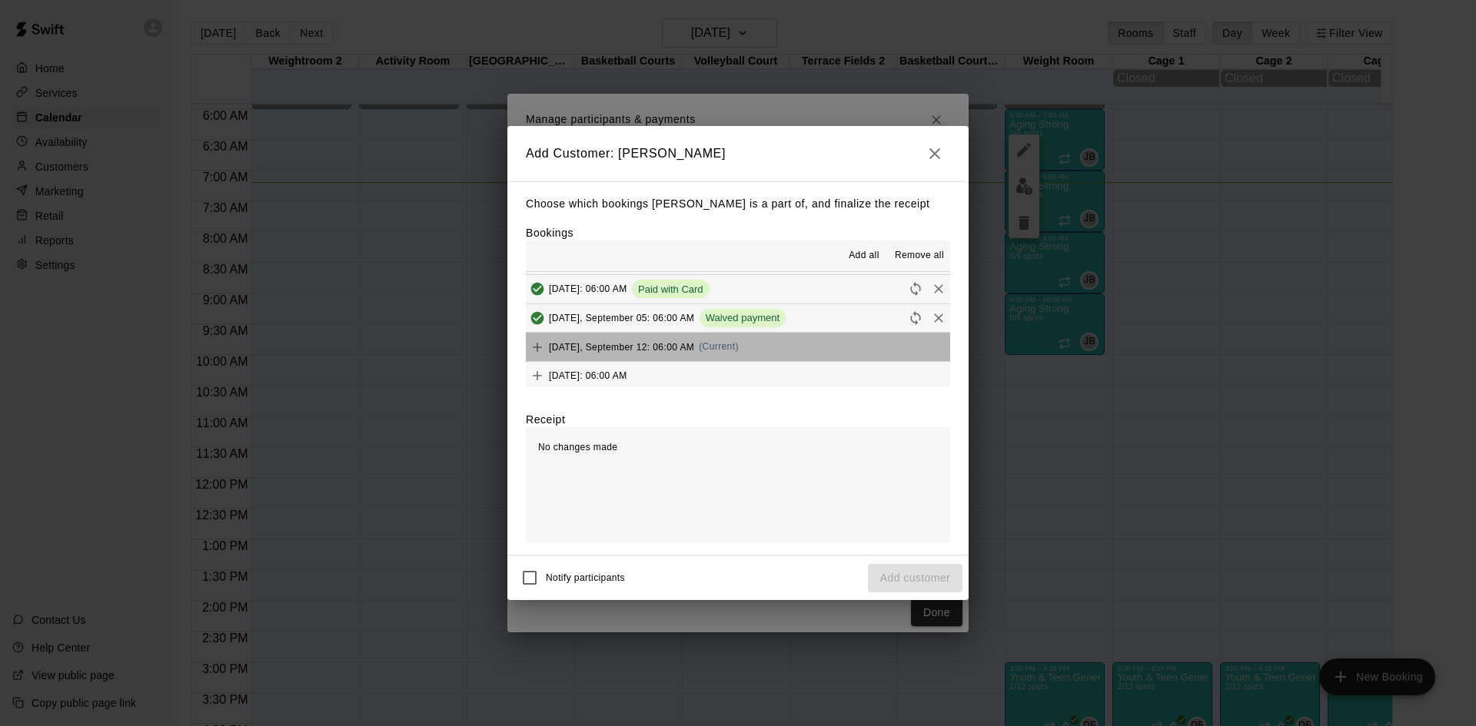
click at [748, 346] on button "[DATE], September 12: 06:00 AM (Current)" at bounding box center [738, 347] width 424 height 28
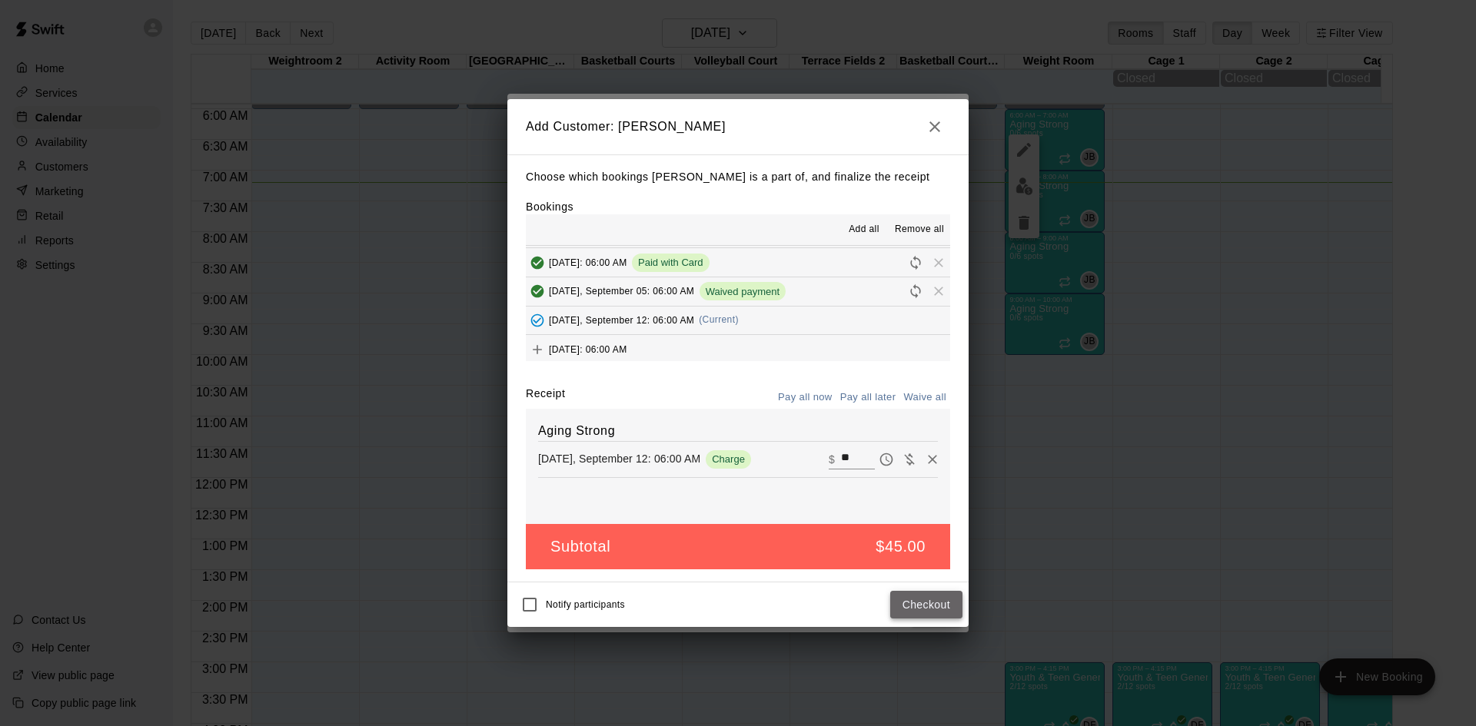
click at [925, 596] on button "Checkout" at bounding box center [926, 605] width 72 height 28
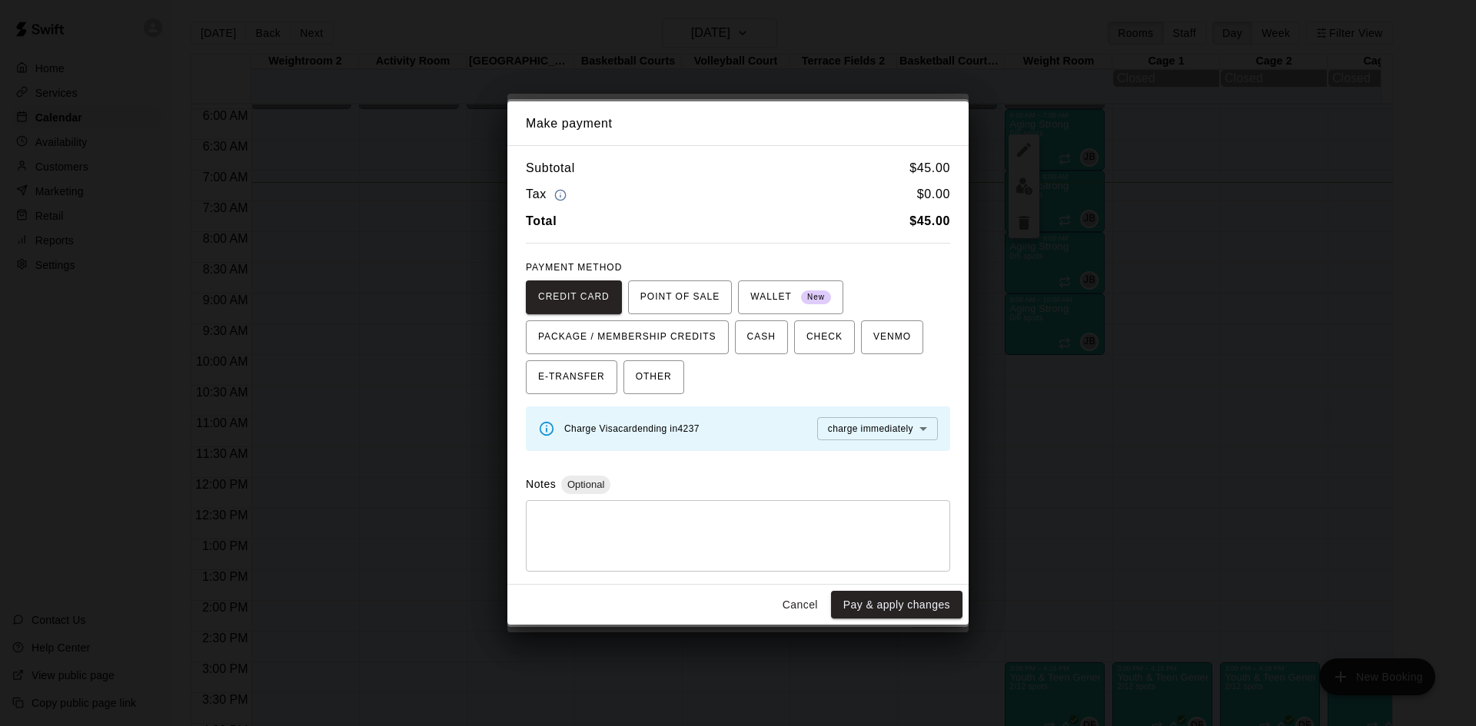
click at [802, 600] on button "Cancel" at bounding box center [800, 605] width 49 height 28
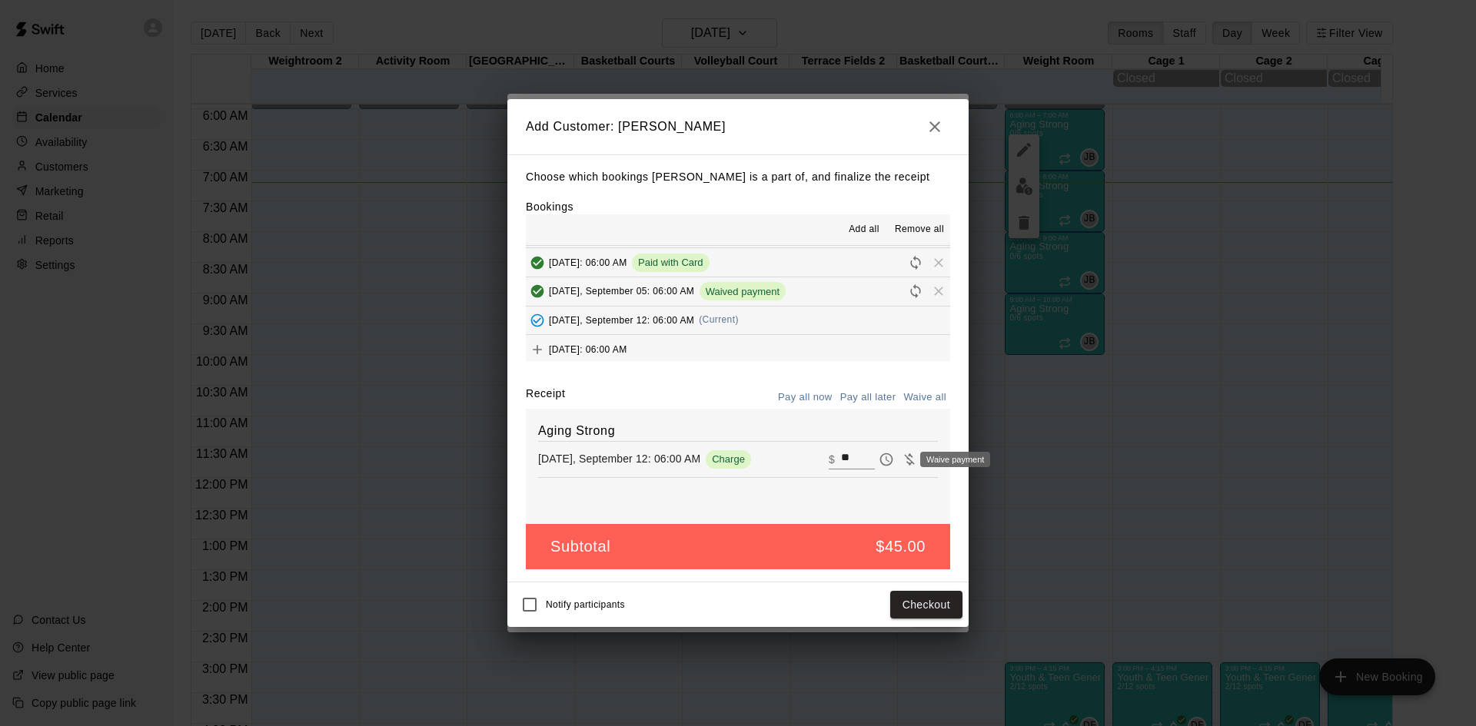
drag, startPoint x: 897, startPoint y: 456, endPoint x: 903, endPoint y: 573, distance: 117.0
click at [902, 460] on icon "Waive payment" at bounding box center [909, 459] width 15 height 15
type input "*"
click at [917, 601] on button "Add customer" at bounding box center [915, 605] width 95 height 28
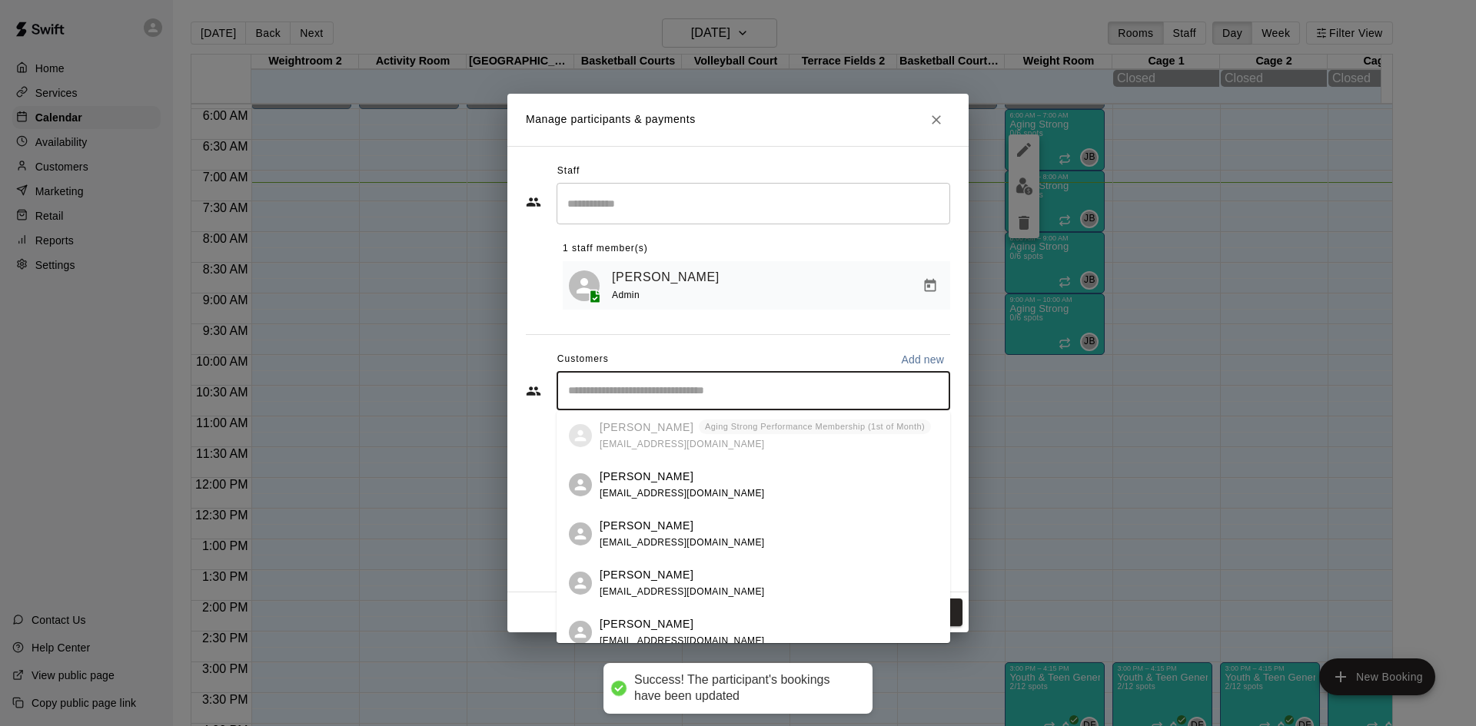
click at [716, 397] on input "Start typing to search customers..." at bounding box center [753, 391] width 380 height 15
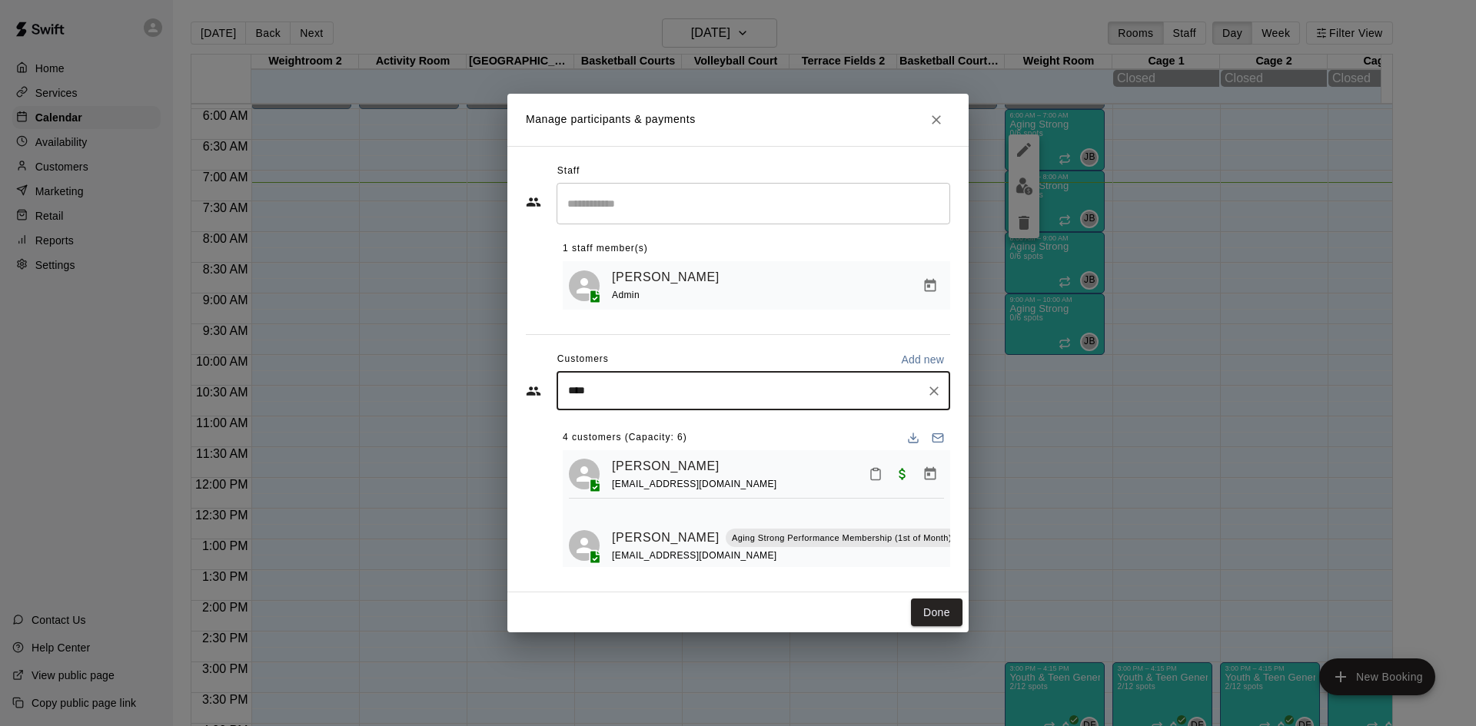
type input "*****"
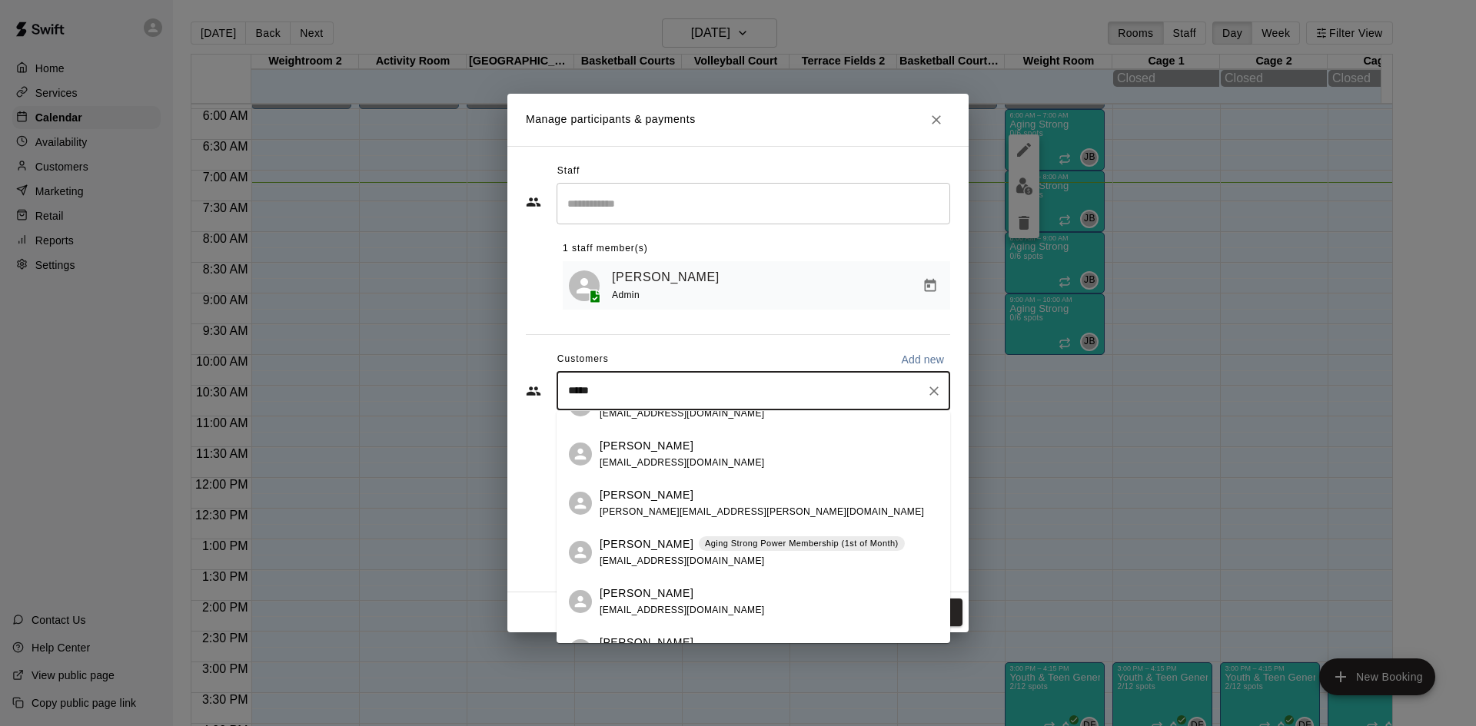
scroll to position [231, 0]
click at [741, 550] on div "[PERSON_NAME] Aging Strong Power Membership (1st of Month) [EMAIL_ADDRESS][DOMA…" at bounding box center [752, 549] width 305 height 33
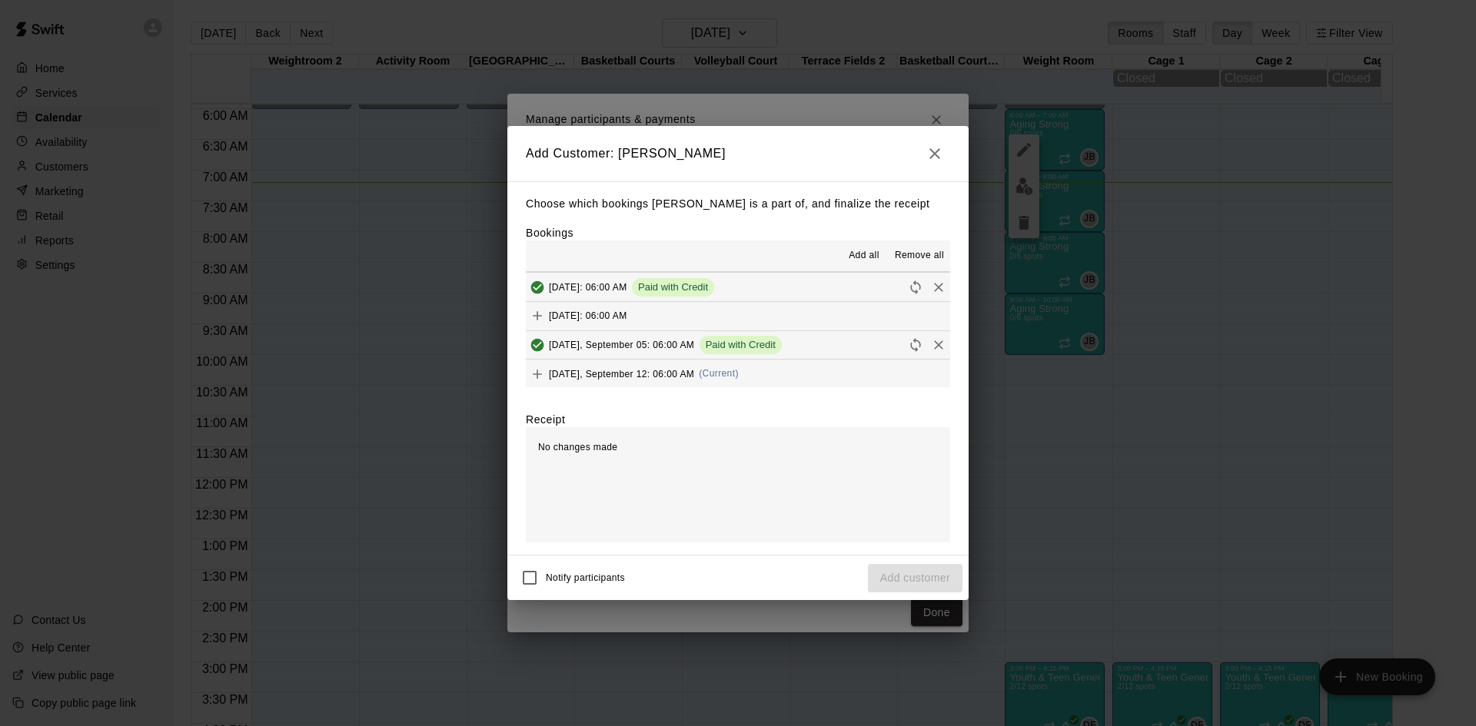
scroll to position [692, 0]
drag, startPoint x: 729, startPoint y: 343, endPoint x: 733, endPoint y: 361, distance: 18.7
click at [729, 344] on span "(Current)" at bounding box center [719, 346] width 40 height 11
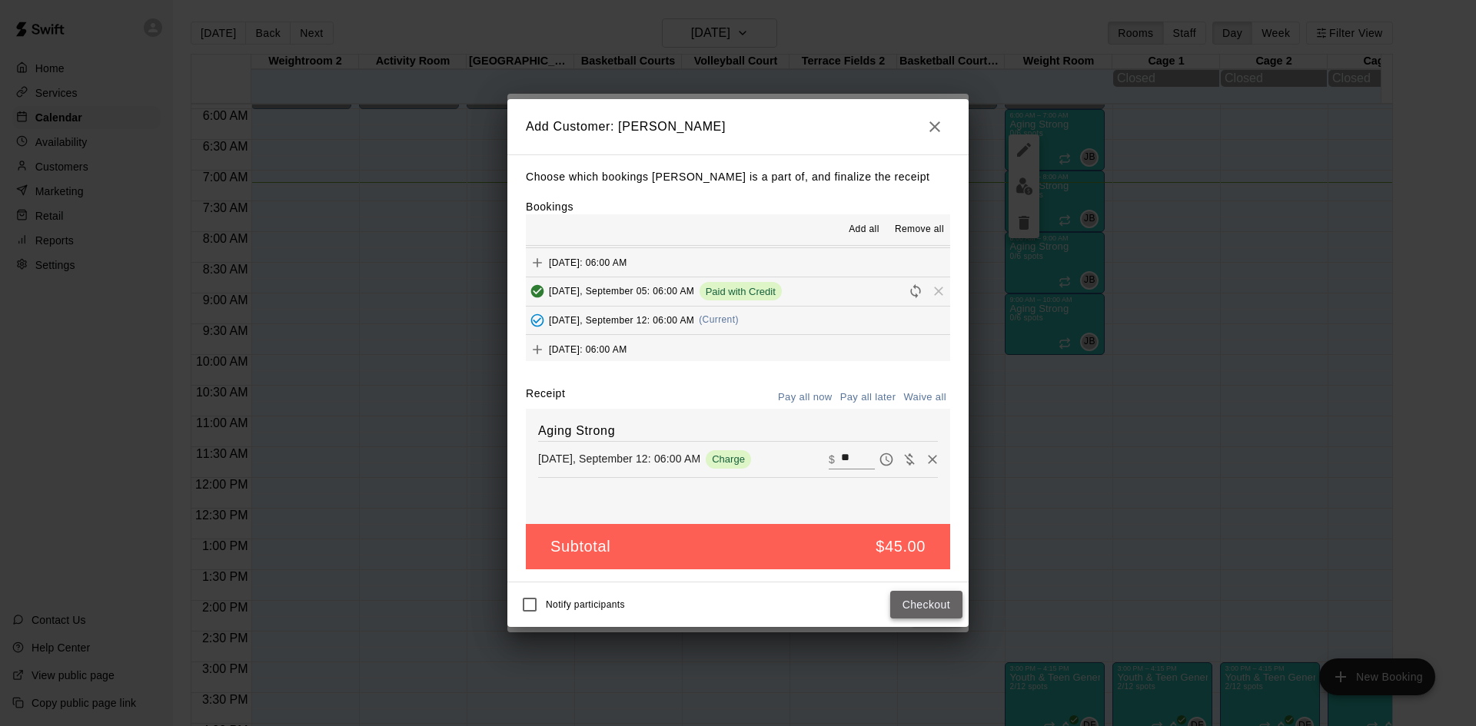
click at [910, 604] on button "Checkout" at bounding box center [926, 605] width 72 height 28
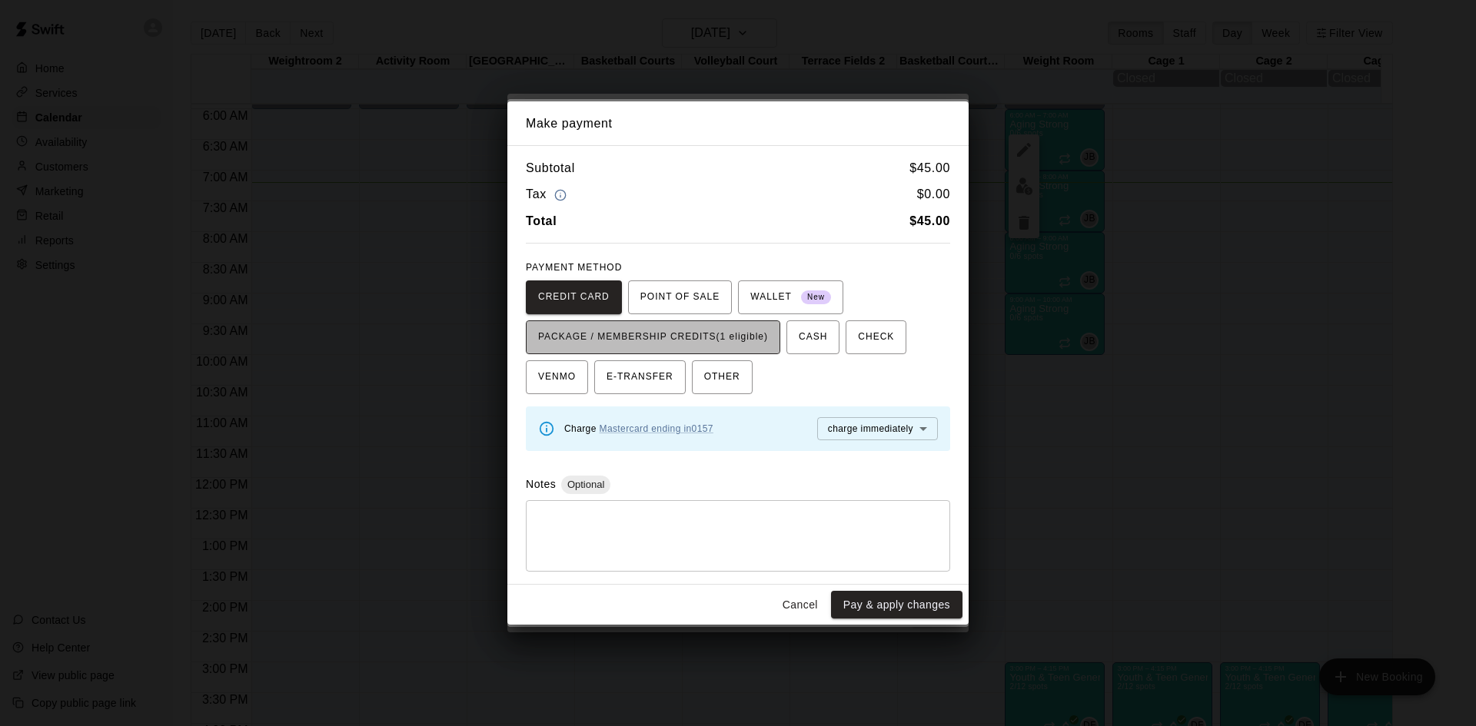
click at [759, 335] on span "PACKAGE / MEMBERSHIP CREDITS (1 eligible)" at bounding box center [653, 337] width 230 height 25
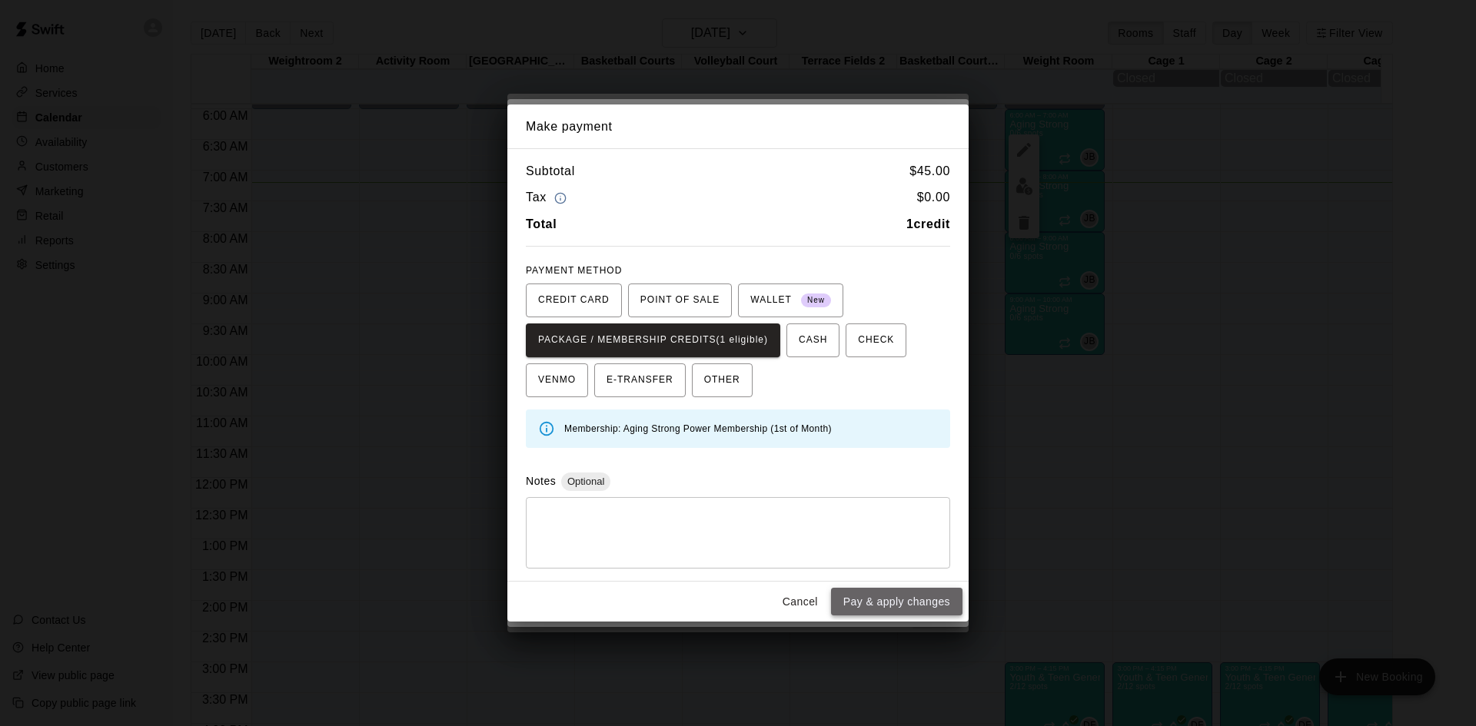
click at [869, 605] on button "Pay & apply changes" at bounding box center [896, 602] width 131 height 28
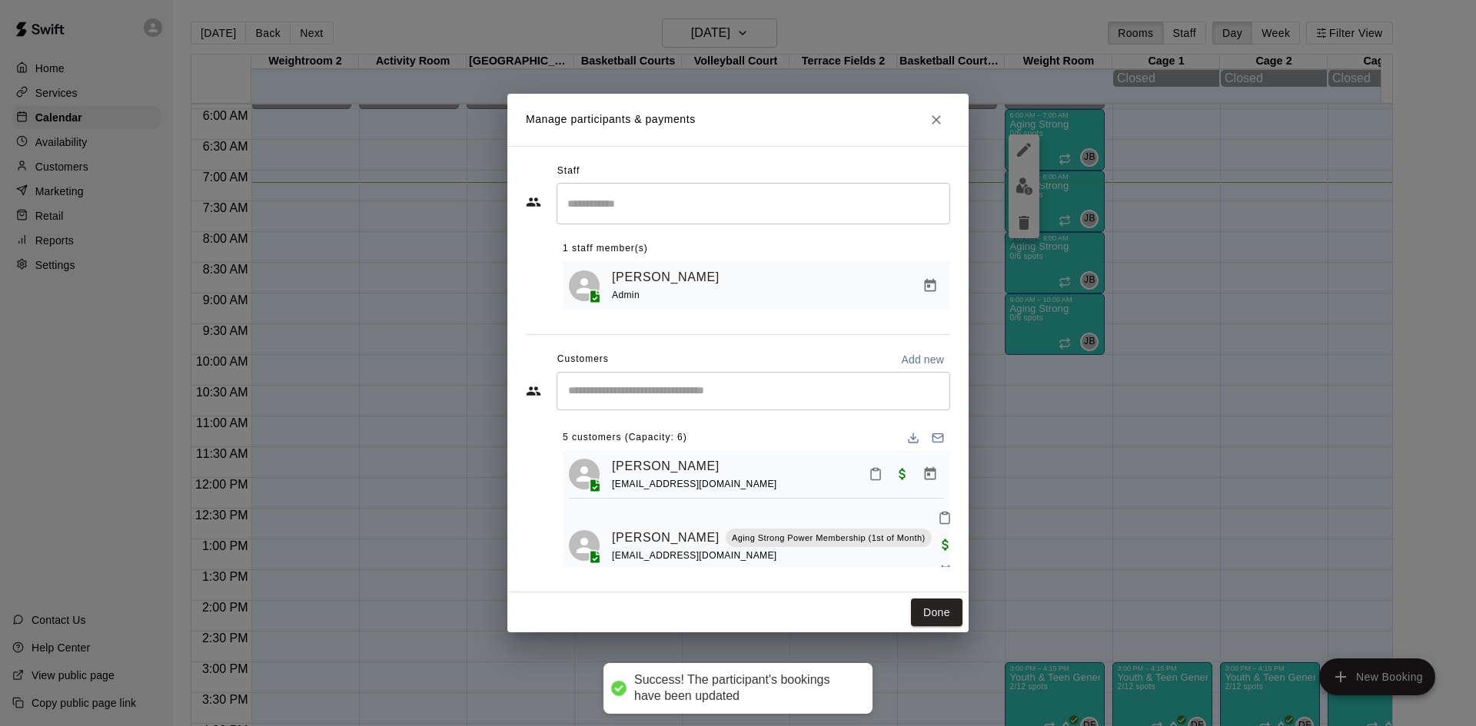
scroll to position [0, 0]
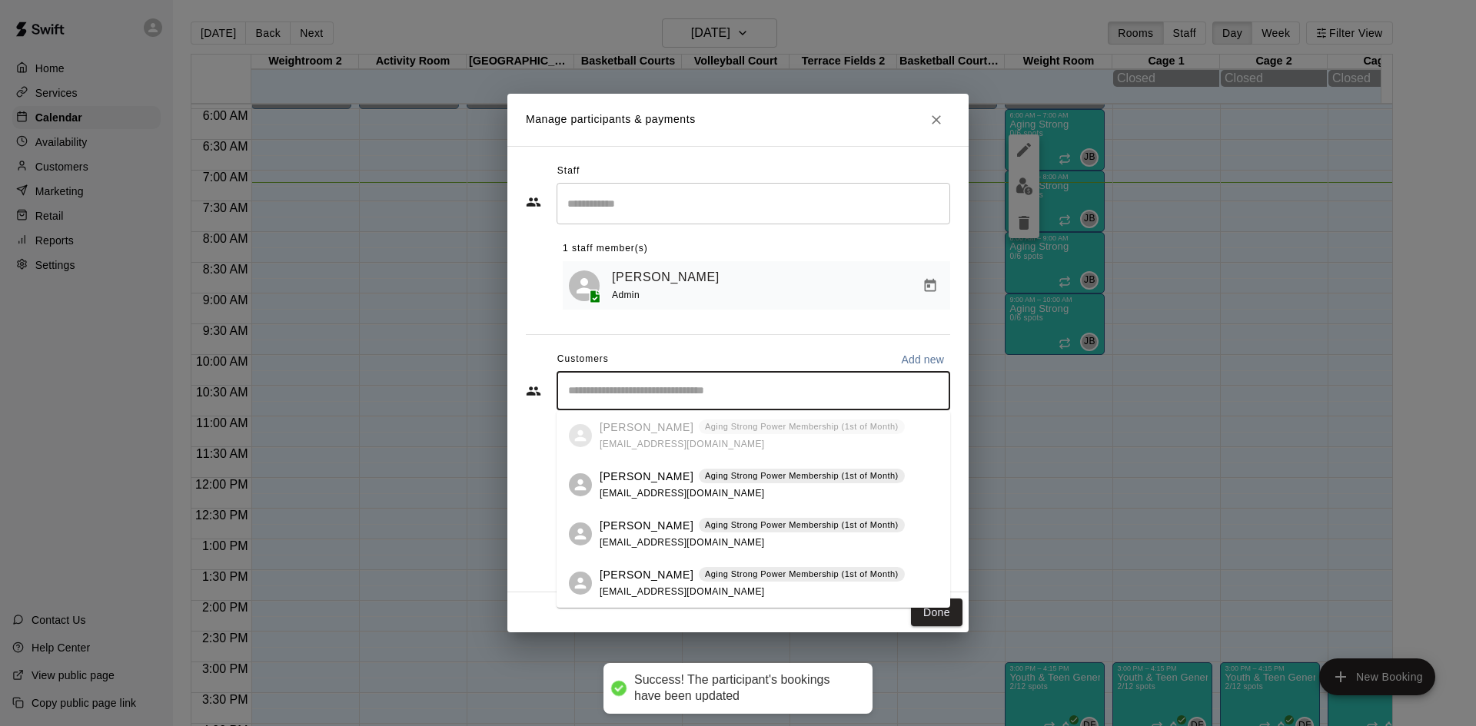
click at [773, 394] on input "Start typing to search customers..." at bounding box center [753, 391] width 380 height 15
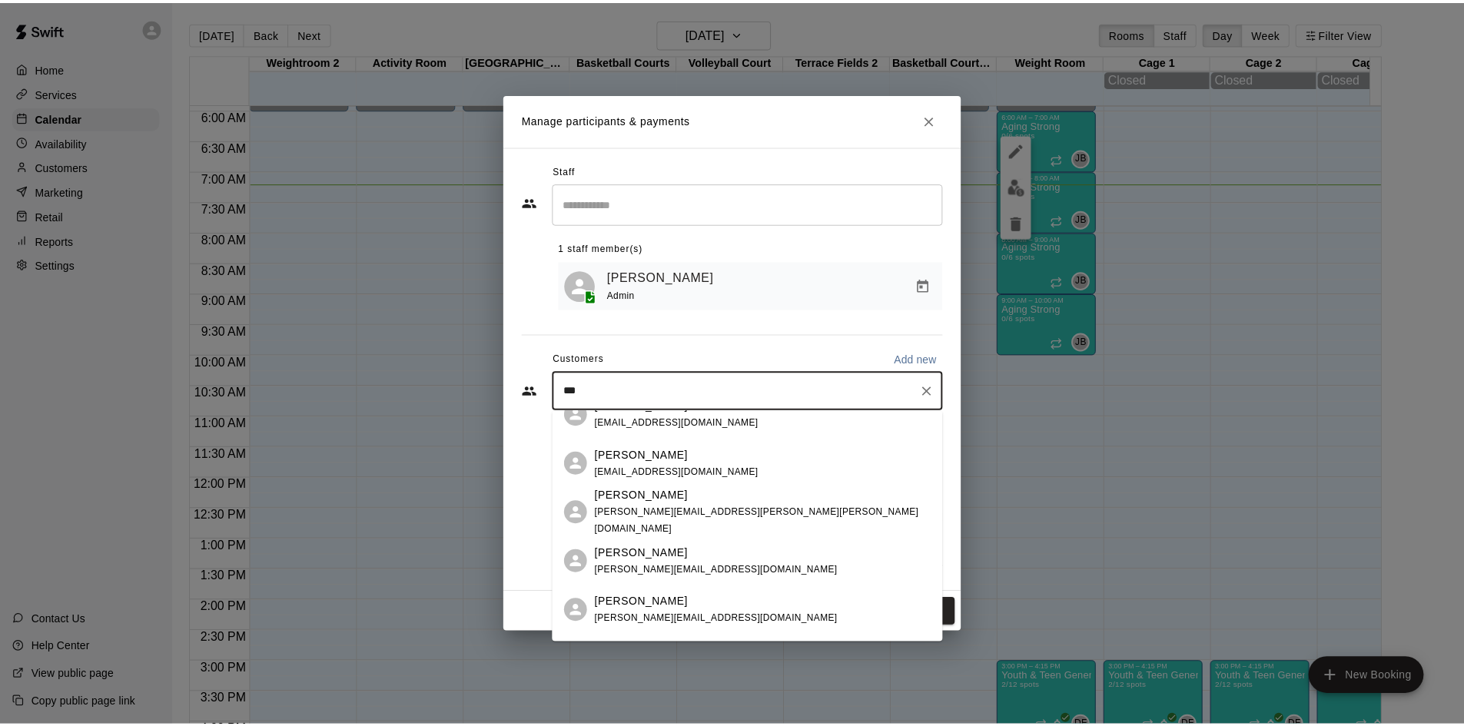
scroll to position [1195, 0]
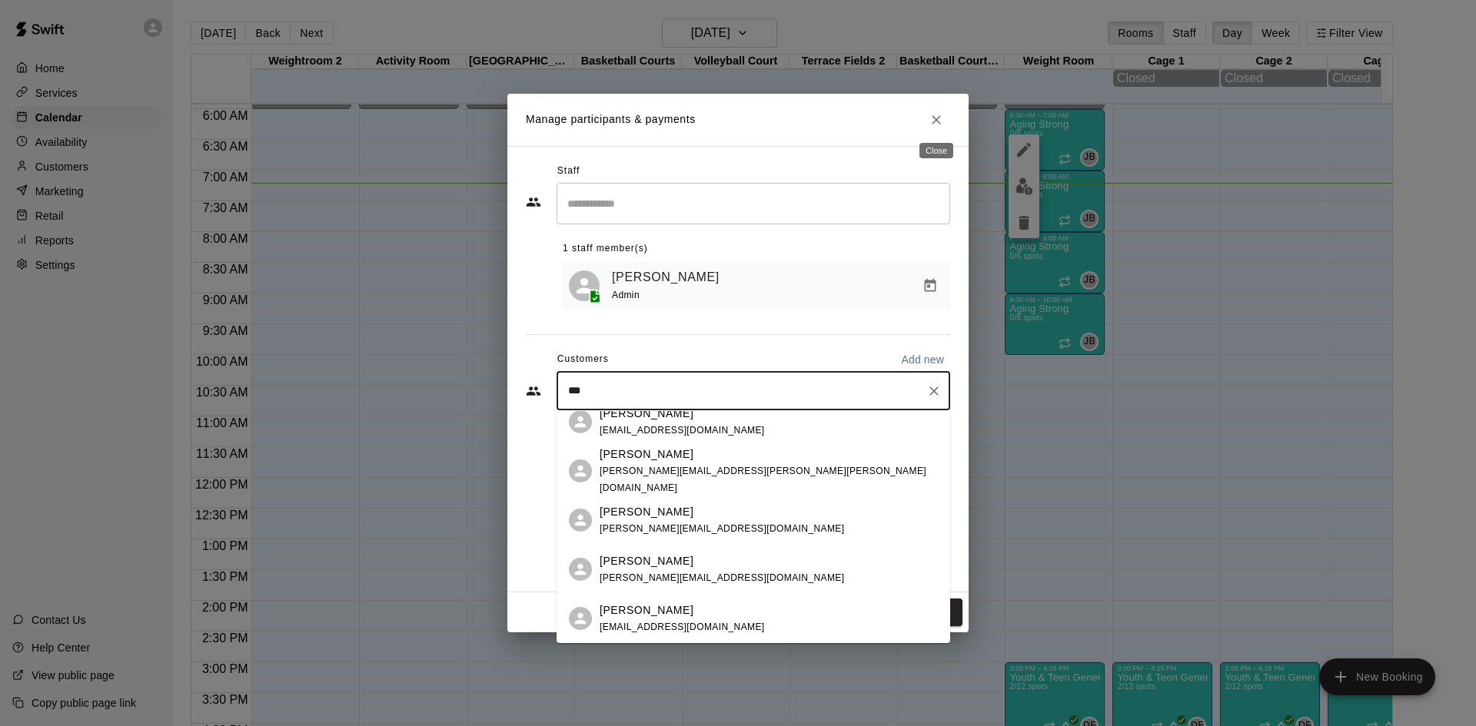
type input "***"
click at [940, 123] on icon "Close" at bounding box center [936, 119] width 15 height 15
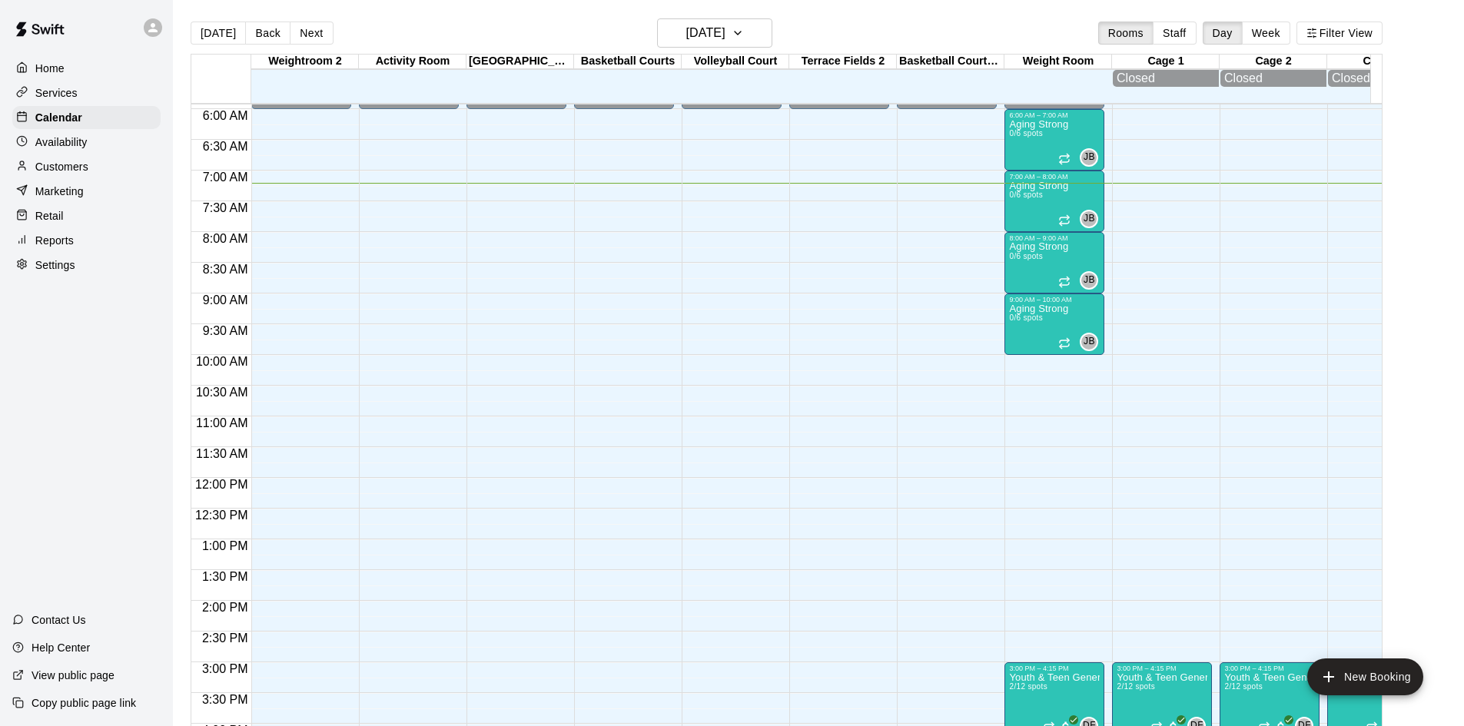
scroll to position [134, 0]
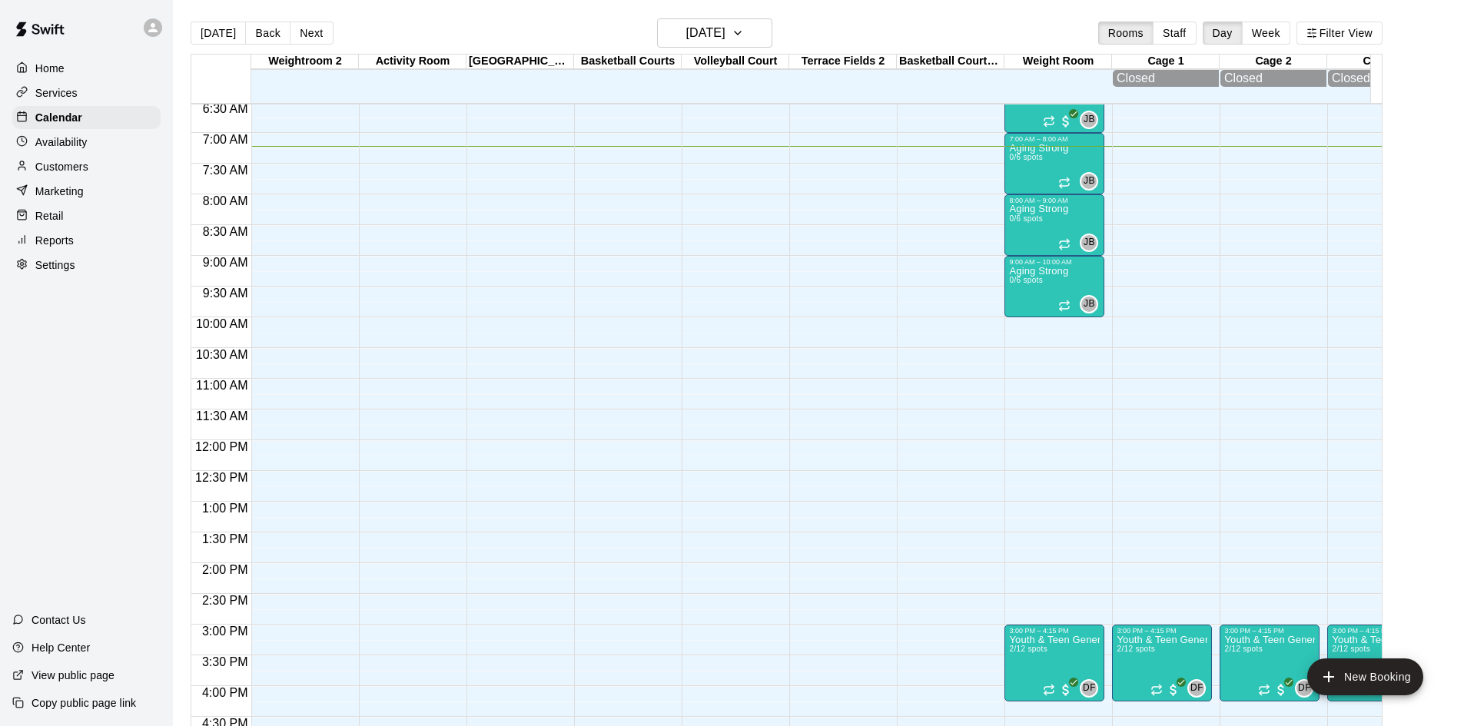
scroll to position [367, 0]
